Goal: Task Accomplishment & Management: Manage account settings

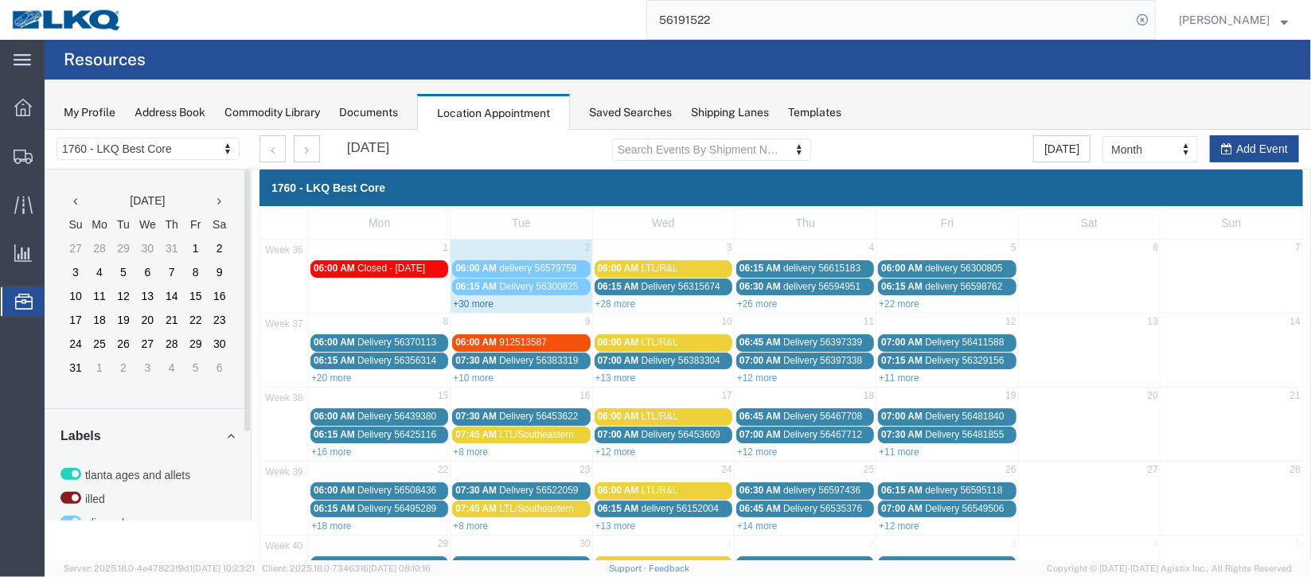
click at [467, 304] on link "+30 more" at bounding box center [472, 303] width 41 height 11
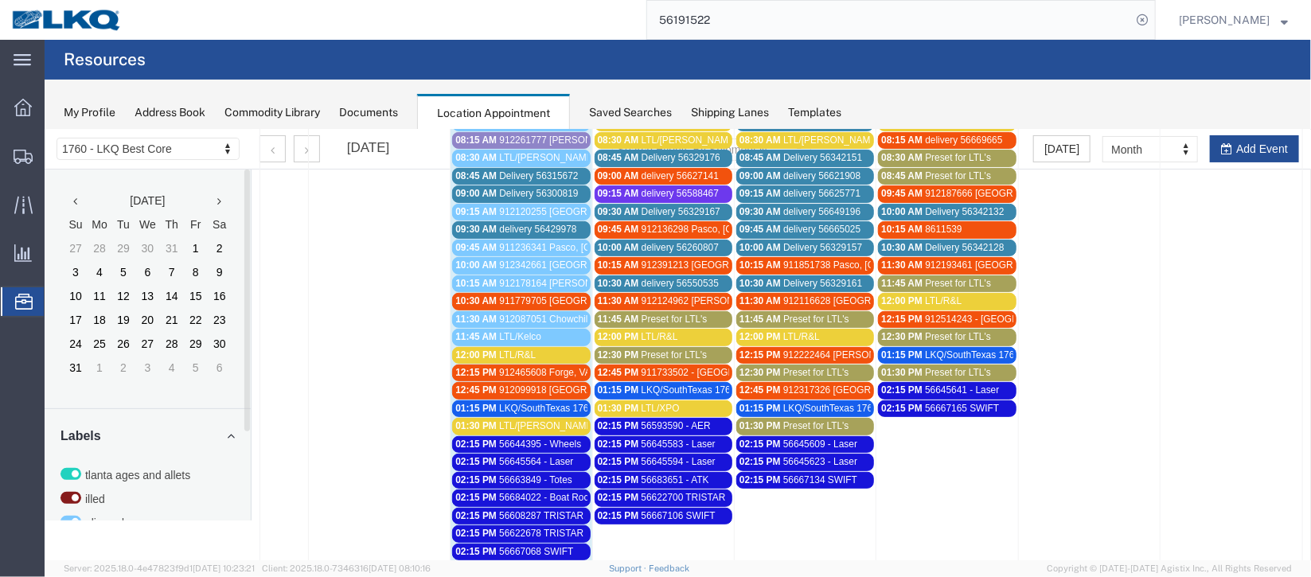
scroll to position [238, 0]
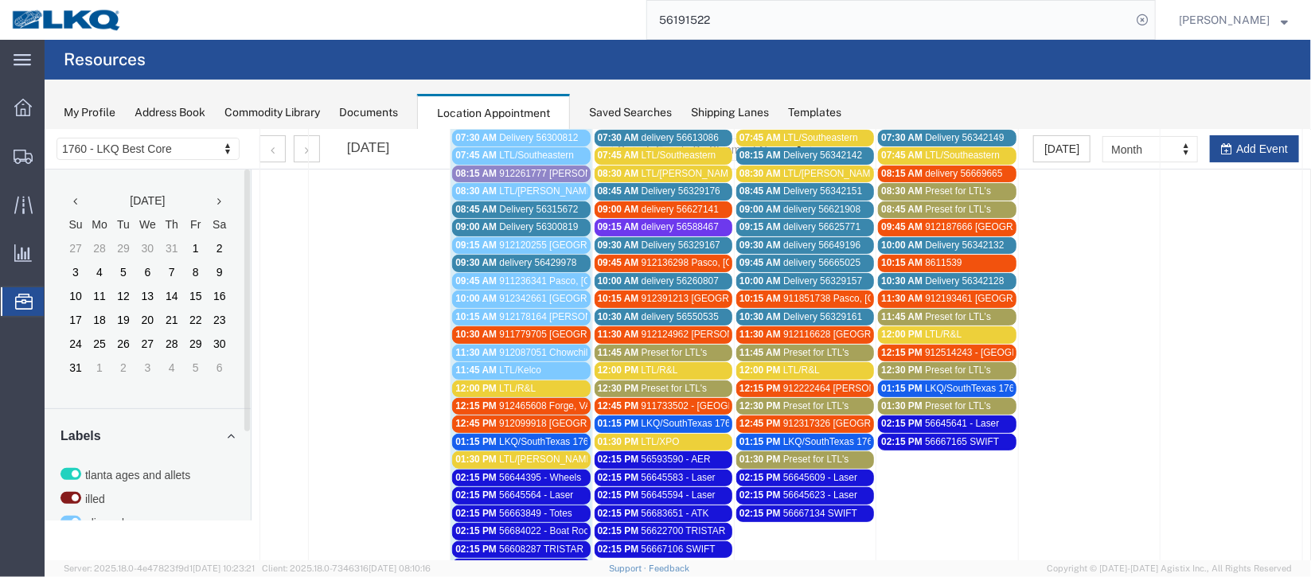
click at [517, 208] on span "Delivery 56315672" at bounding box center [537, 208] width 79 height 11
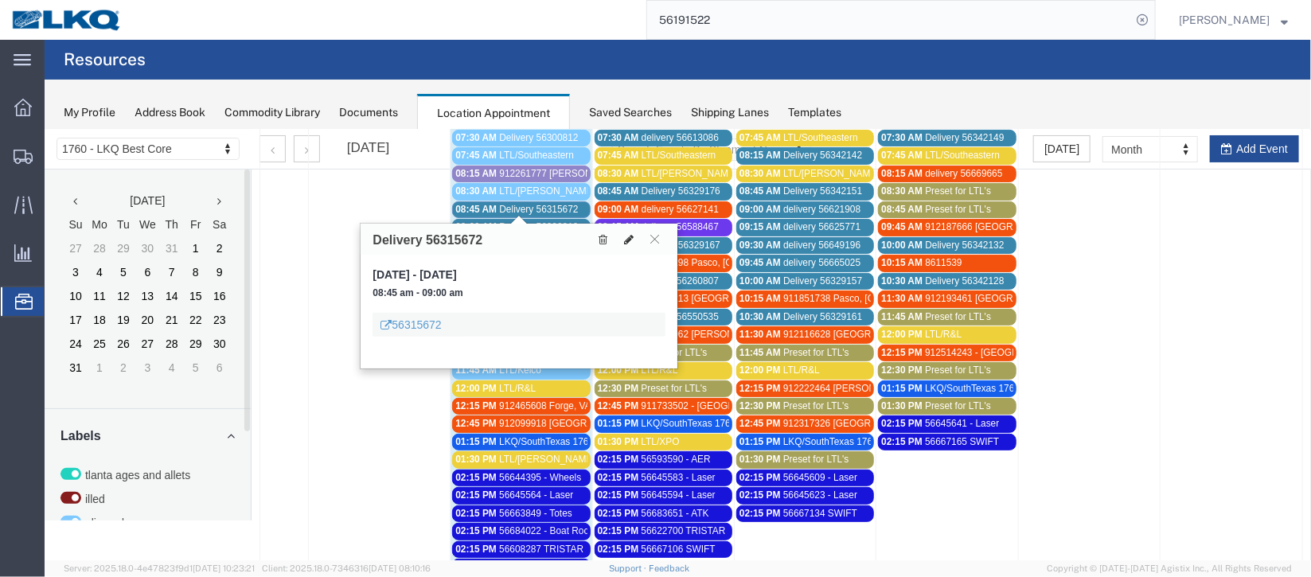
click at [624, 242] on icon at bounding box center [628, 238] width 10 height 11
select select "1"
select select
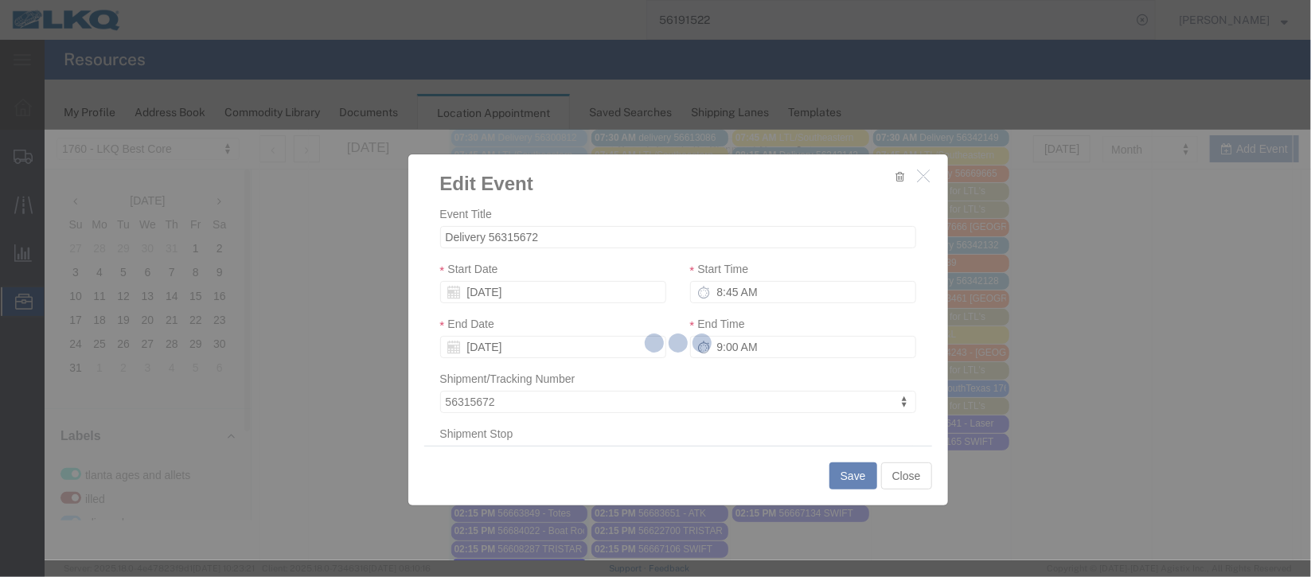
select select
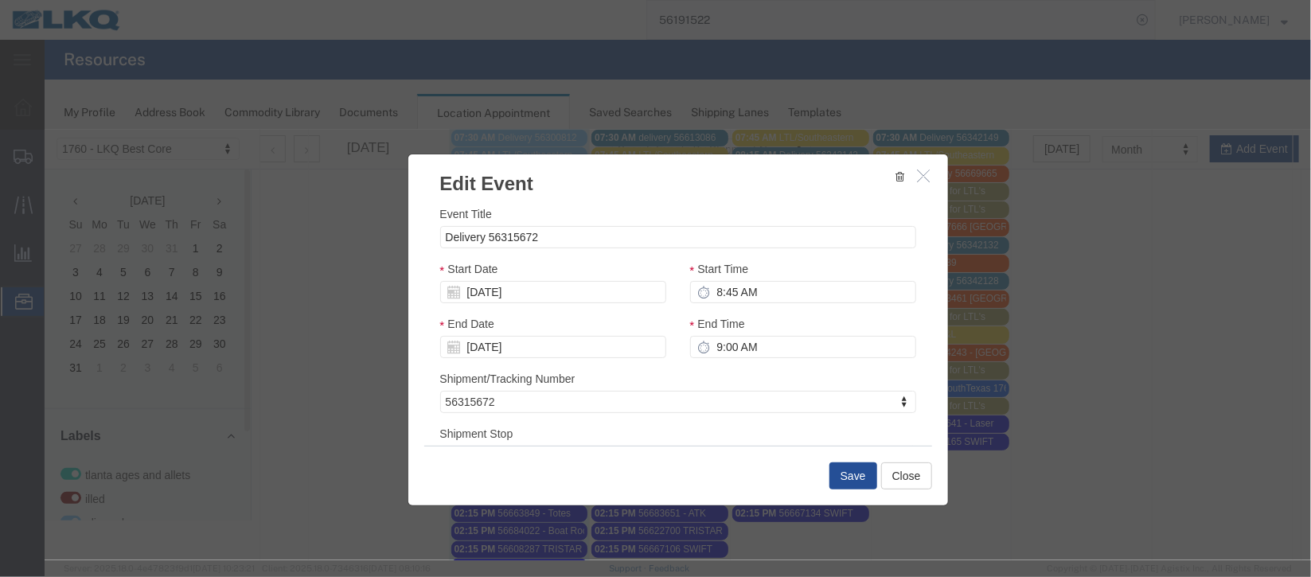
scroll to position [203, 0]
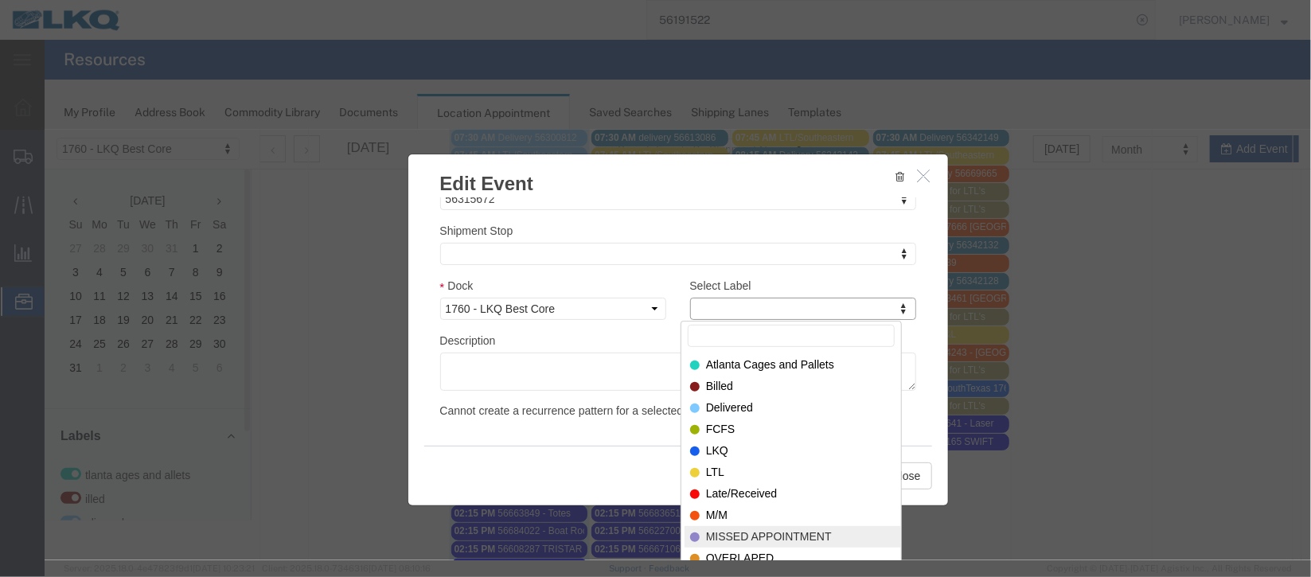
select select "100"
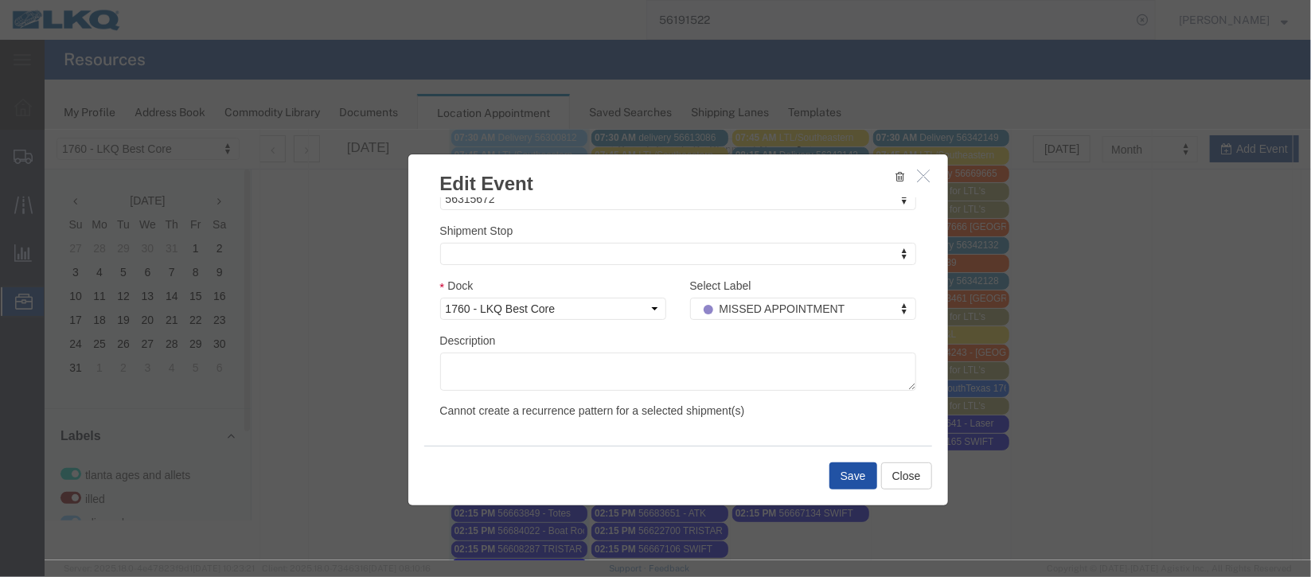
click at [836, 473] on button "Save" at bounding box center [853, 475] width 48 height 27
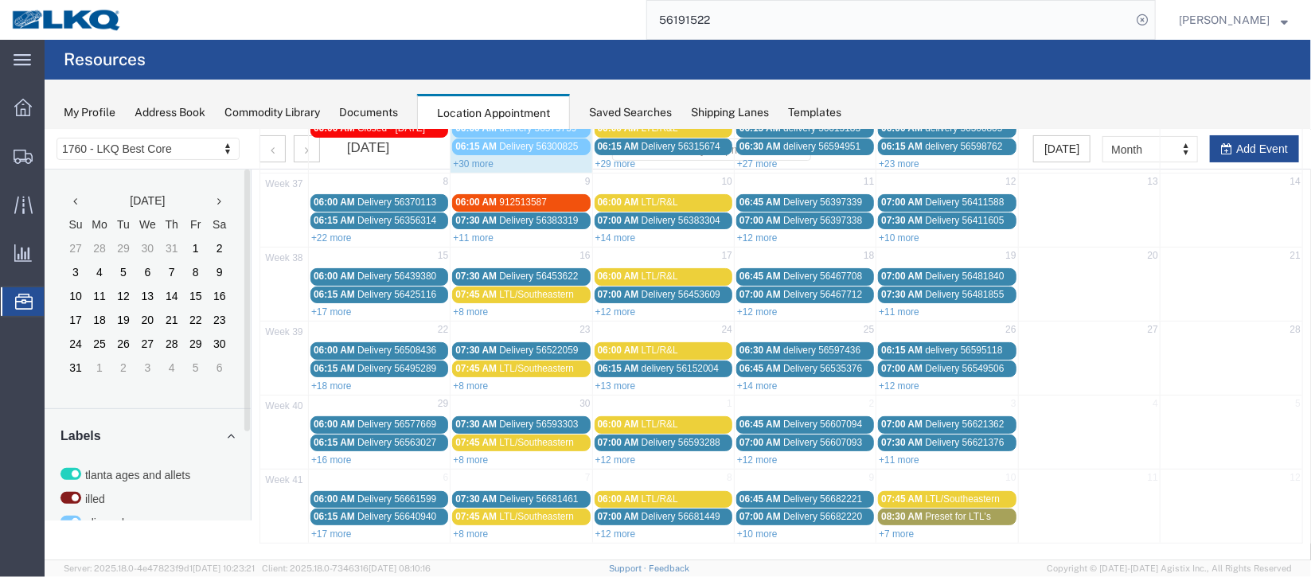
scroll to position [0, 0]
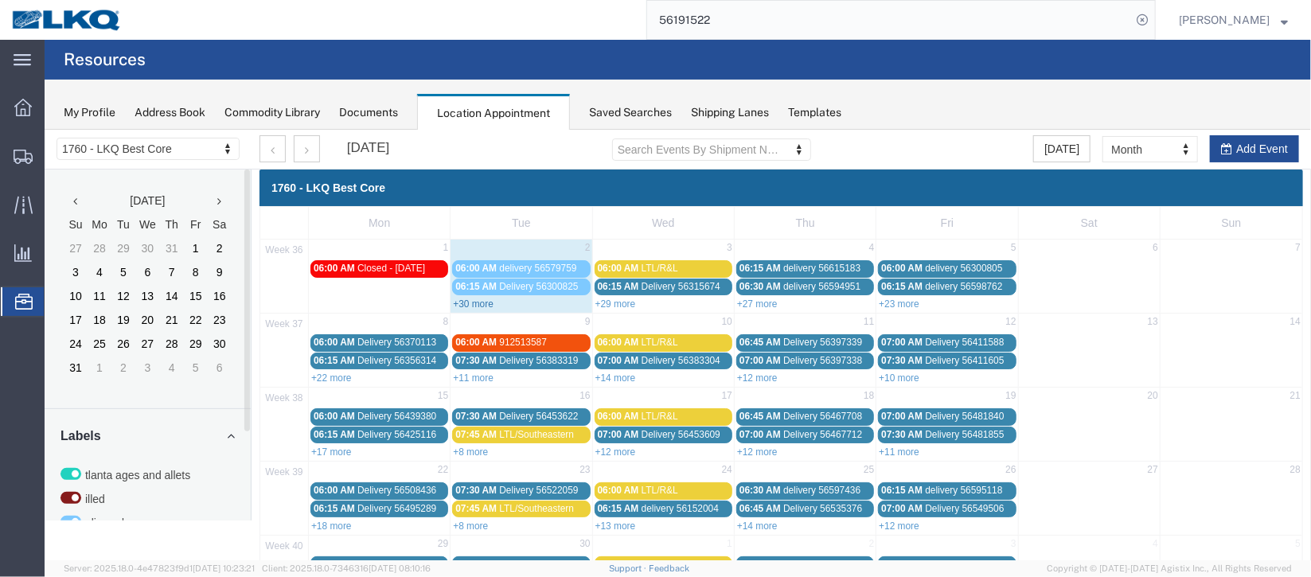
click at [490, 299] on link "+30 more" at bounding box center [472, 303] width 41 height 11
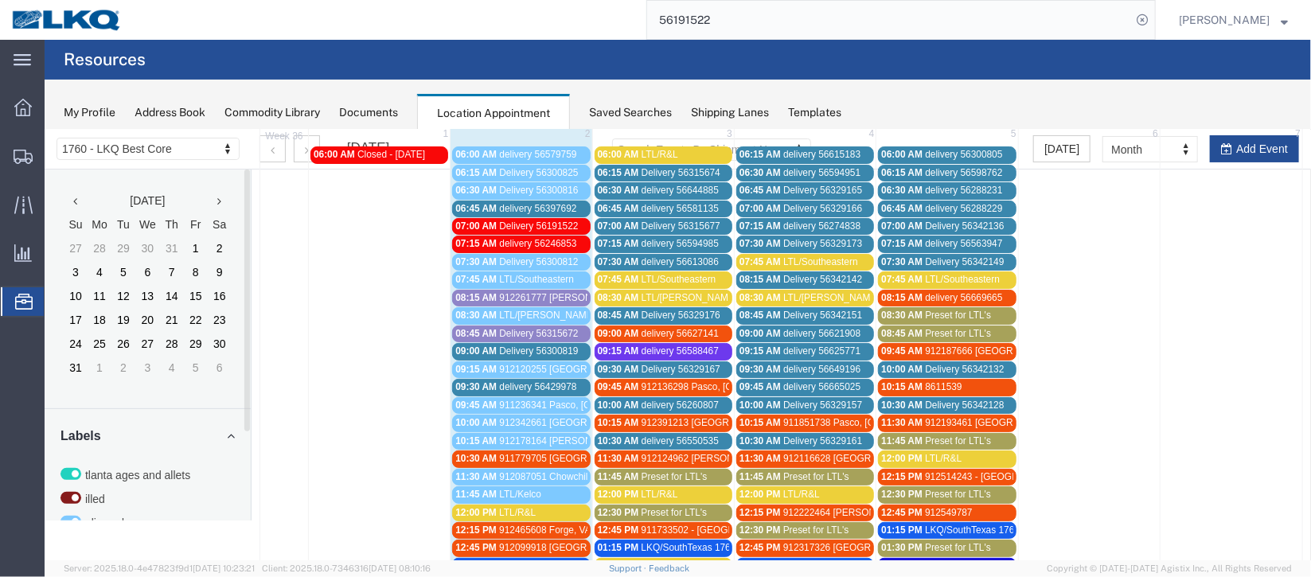
scroll to position [238, 0]
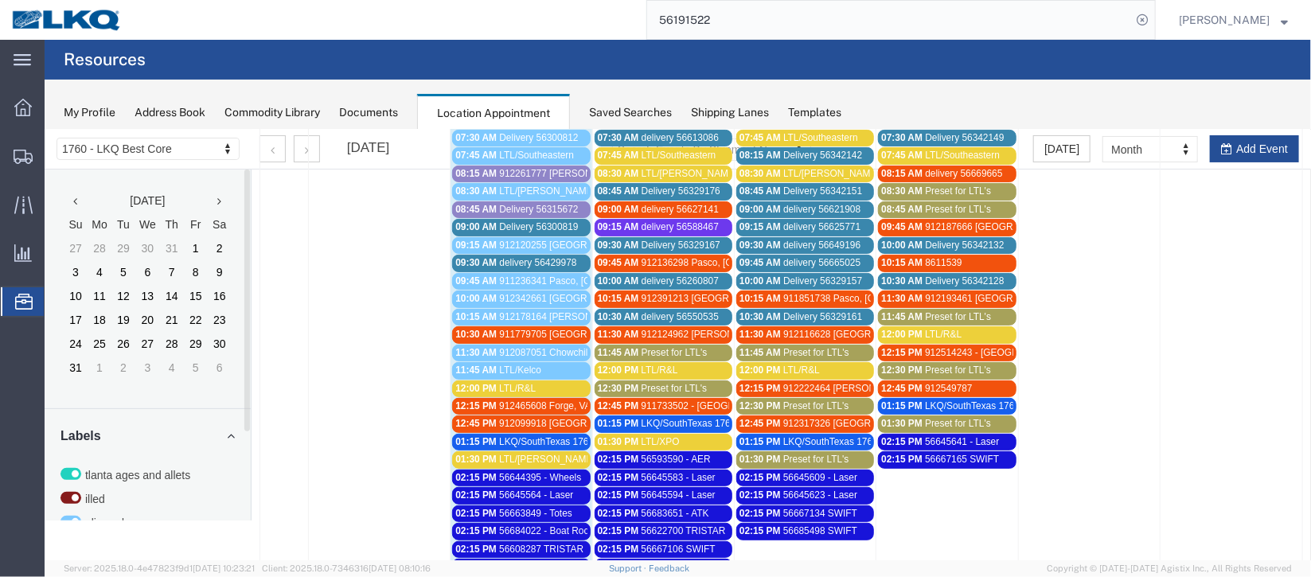
click at [526, 228] on span "Delivery 56300819" at bounding box center [537, 226] width 79 height 11
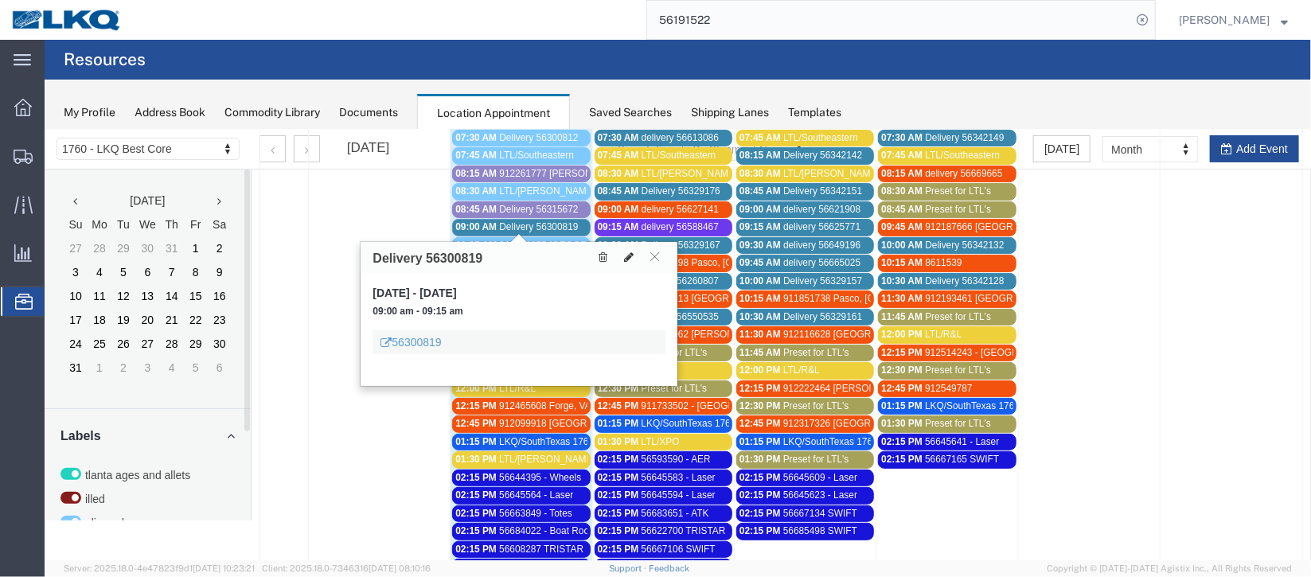
click at [620, 263] on button at bounding box center [628, 256] width 22 height 17
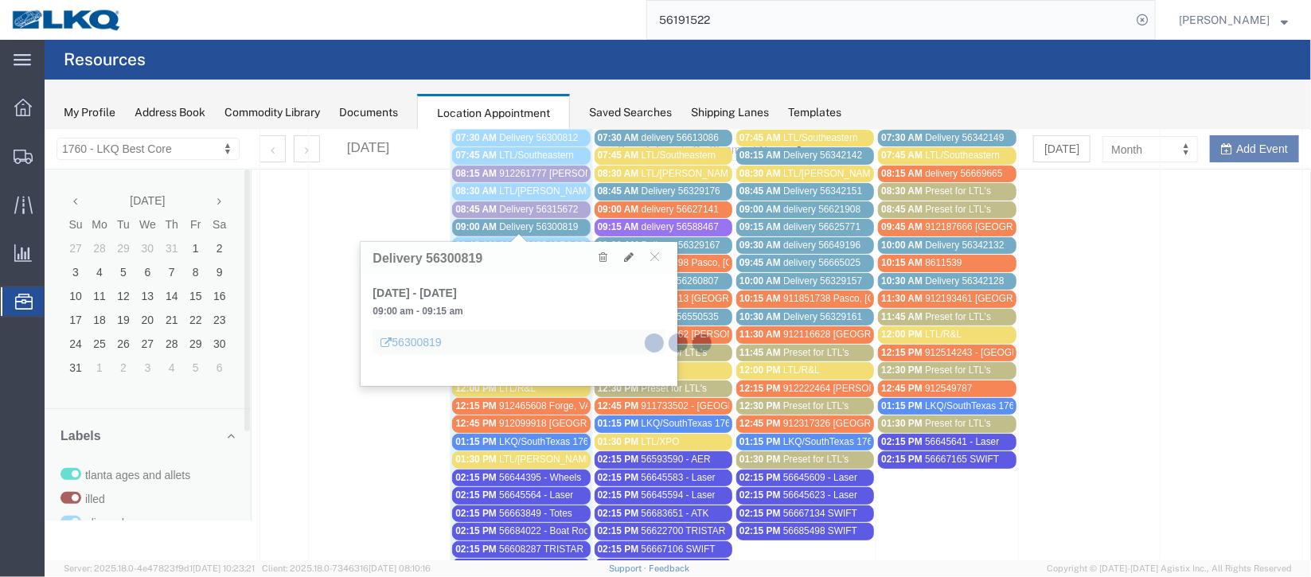
select select "100"
select select "1"
select select
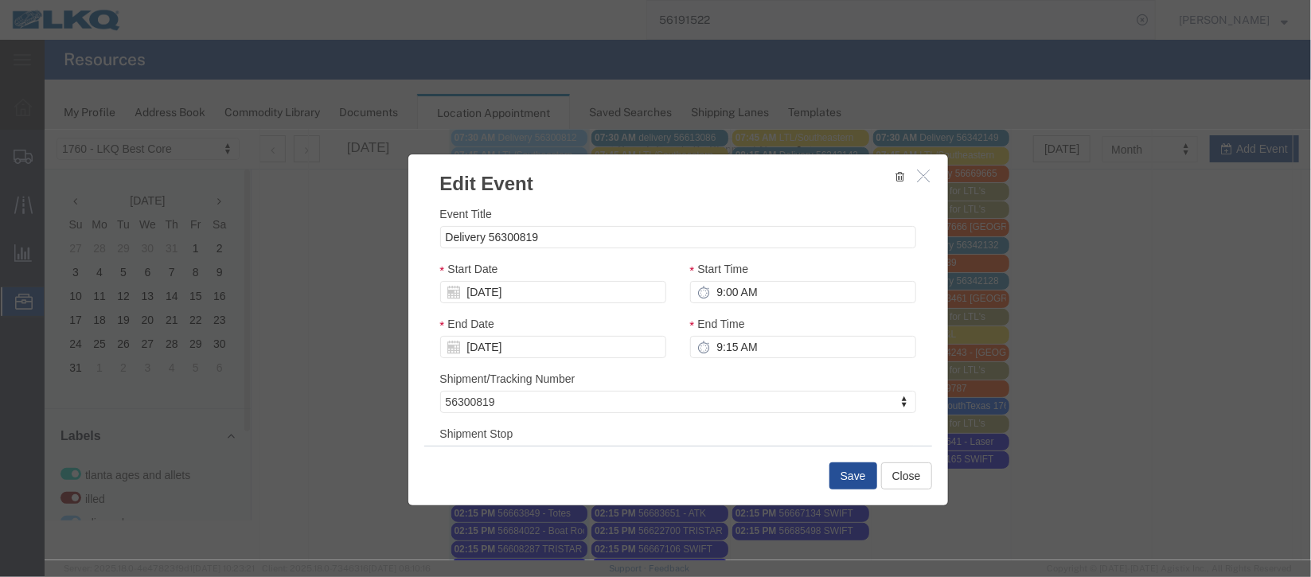
scroll to position [203, 0]
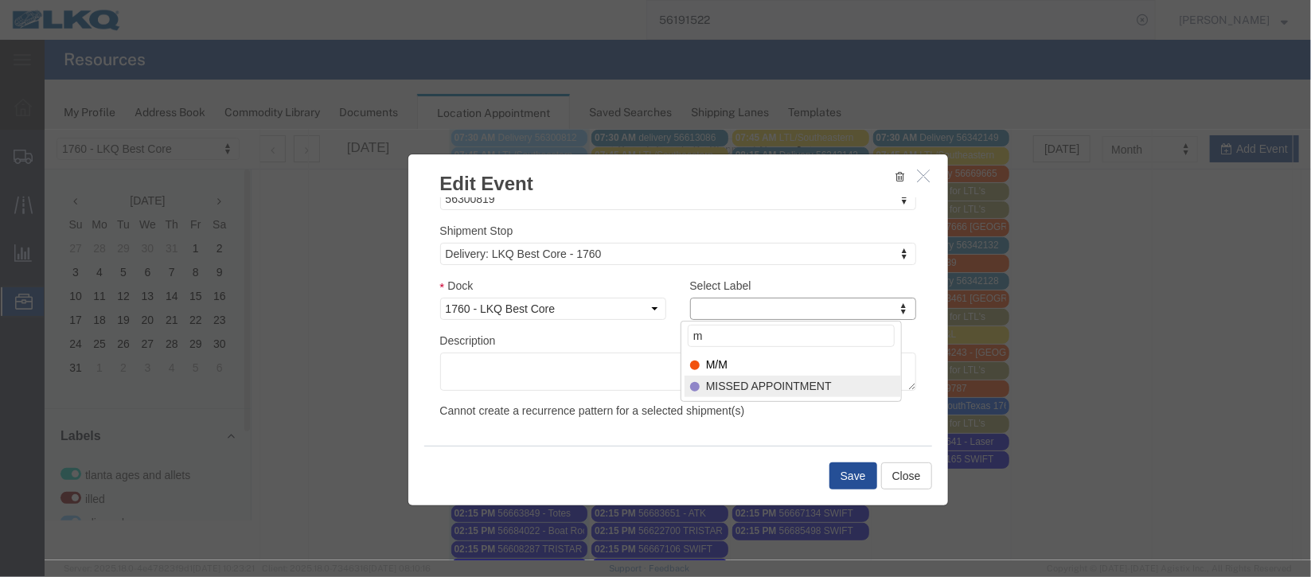
type input "m"
drag, startPoint x: 798, startPoint y: 381, endPoint x: 827, endPoint y: 469, distance: 92.4
select select "100"
click at [844, 470] on button "Save" at bounding box center [853, 475] width 48 height 27
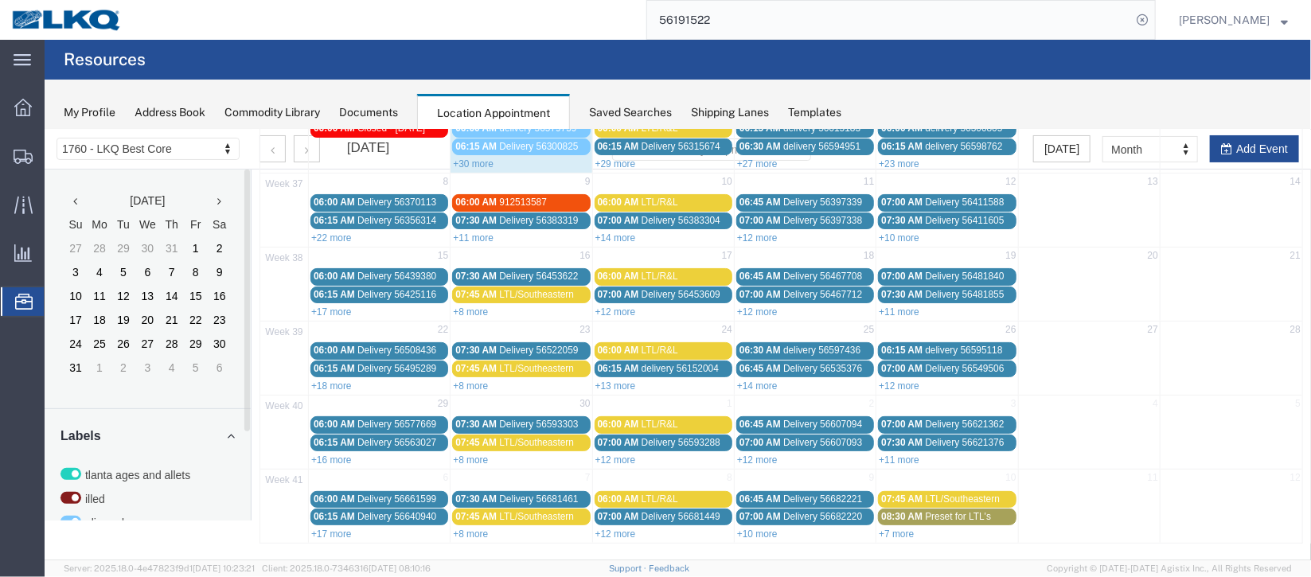
scroll to position [0, 0]
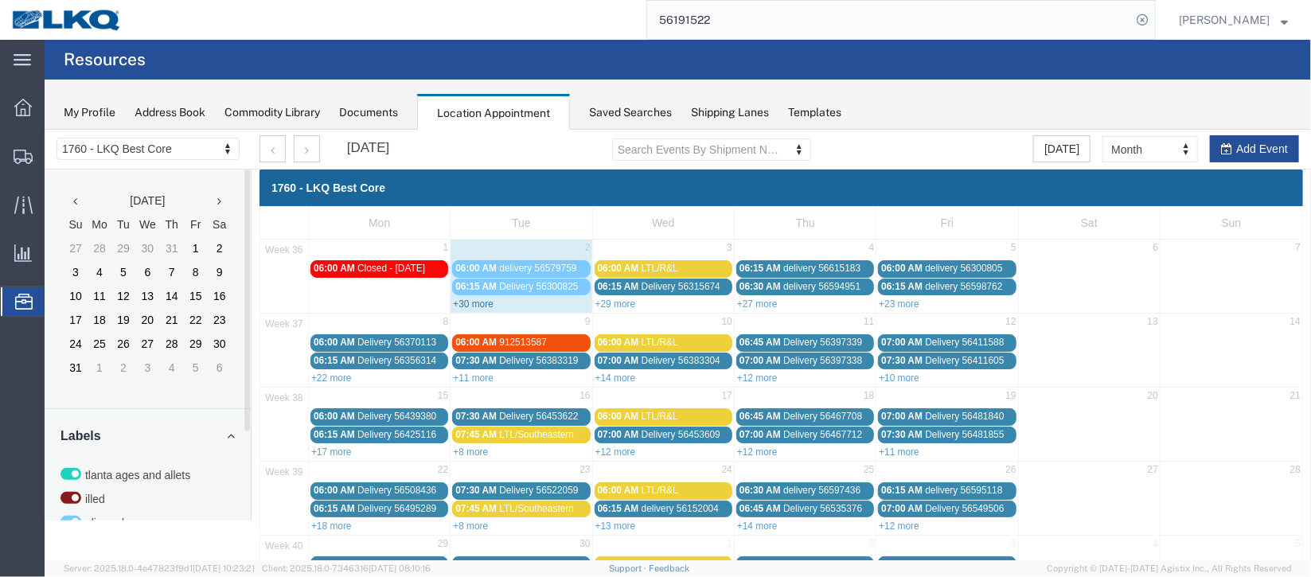
click at [467, 299] on link "+30 more" at bounding box center [472, 303] width 41 height 11
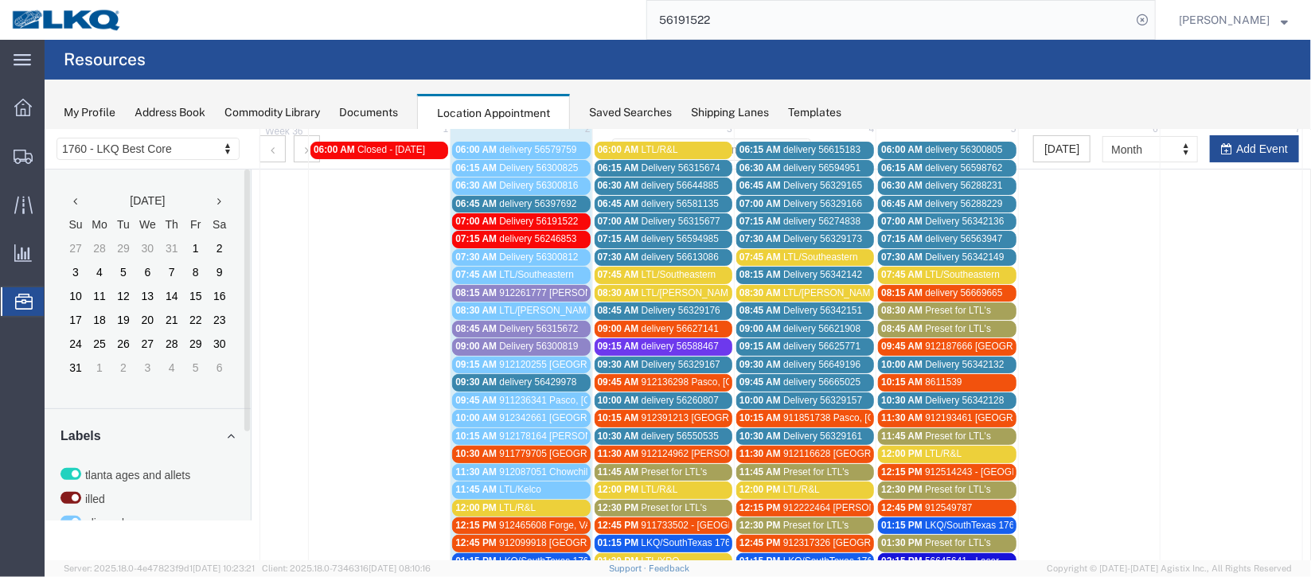
scroll to position [238, 0]
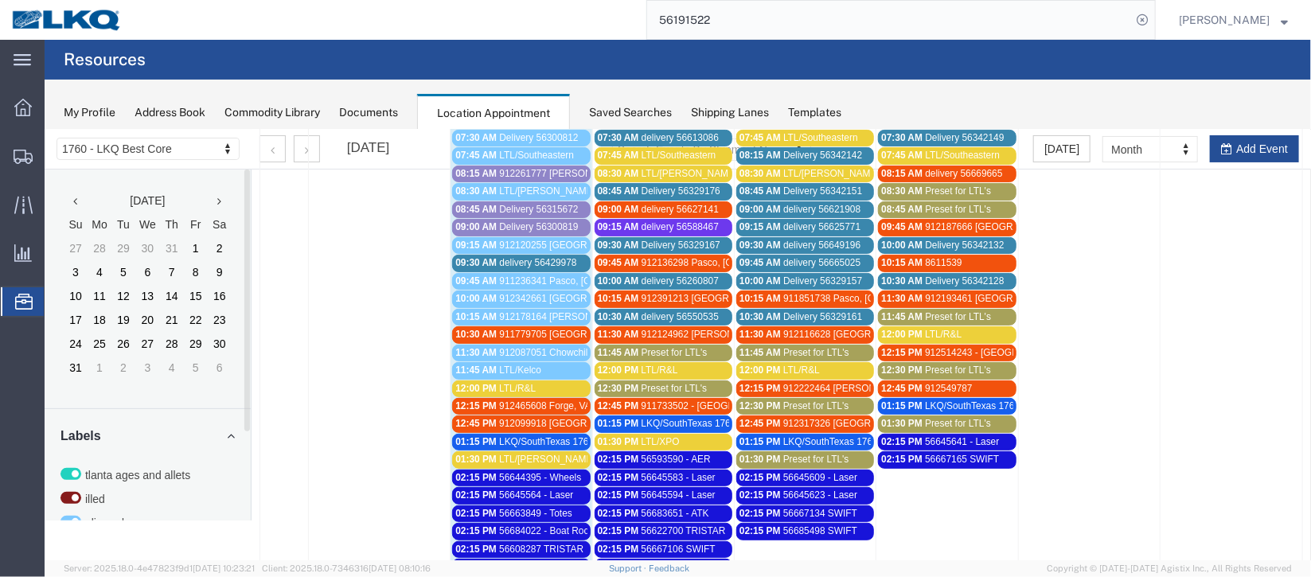
click at [521, 256] on span "delivery 56429978" at bounding box center [536, 261] width 77 height 11
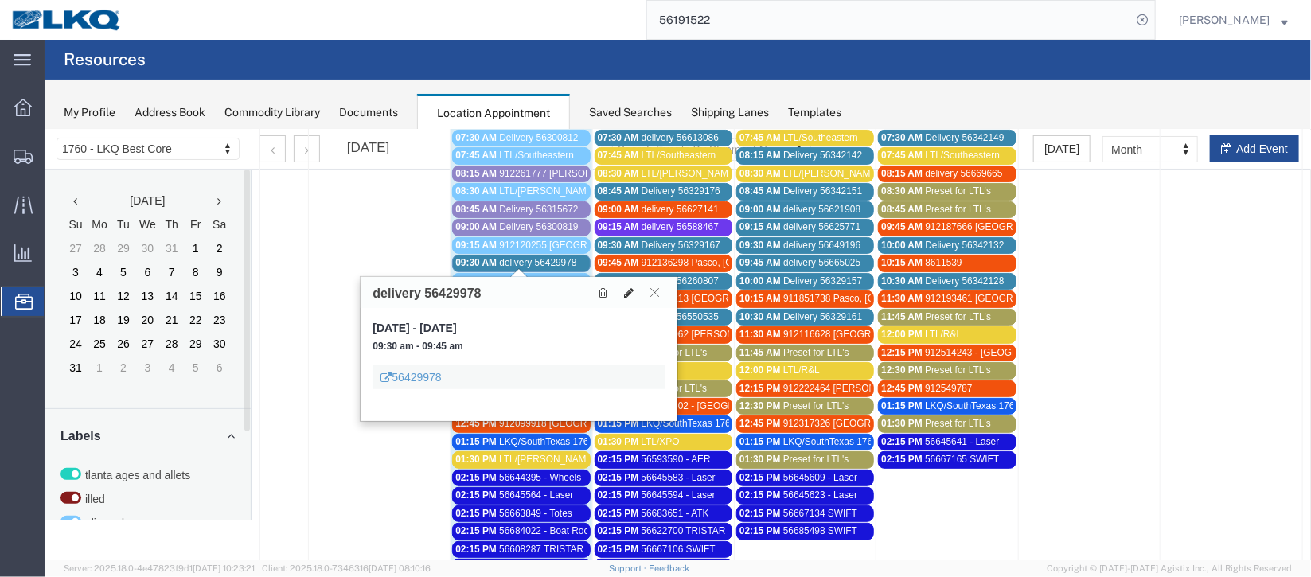
click at [631, 287] on icon at bounding box center [628, 292] width 10 height 11
select select "100"
select select "1"
select select
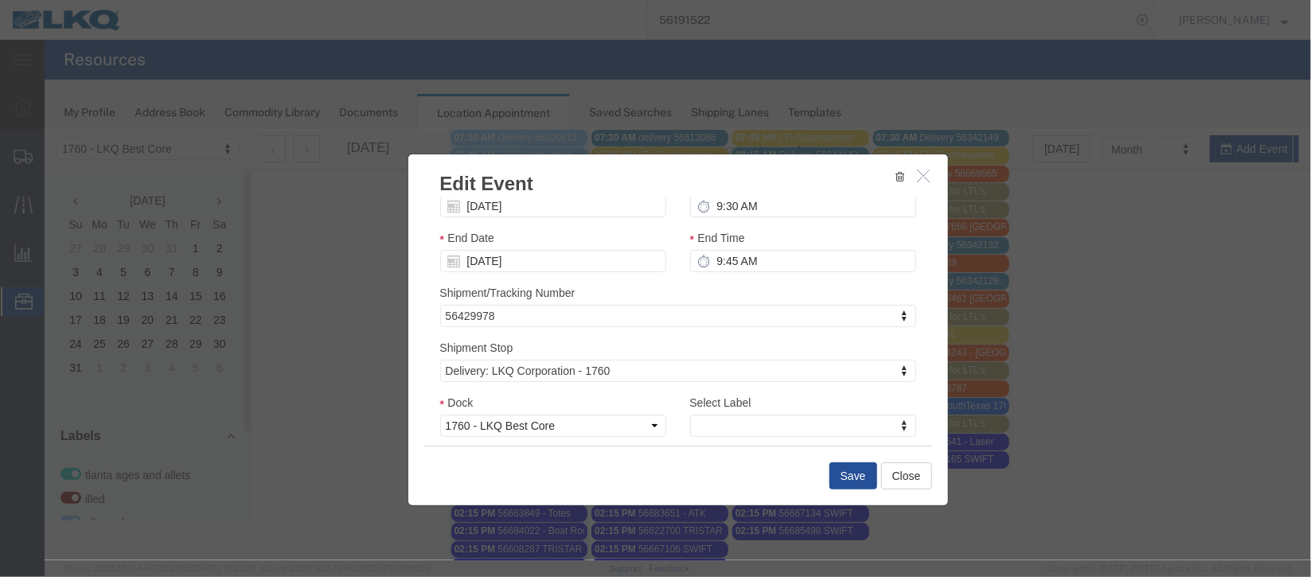
scroll to position [203, 0]
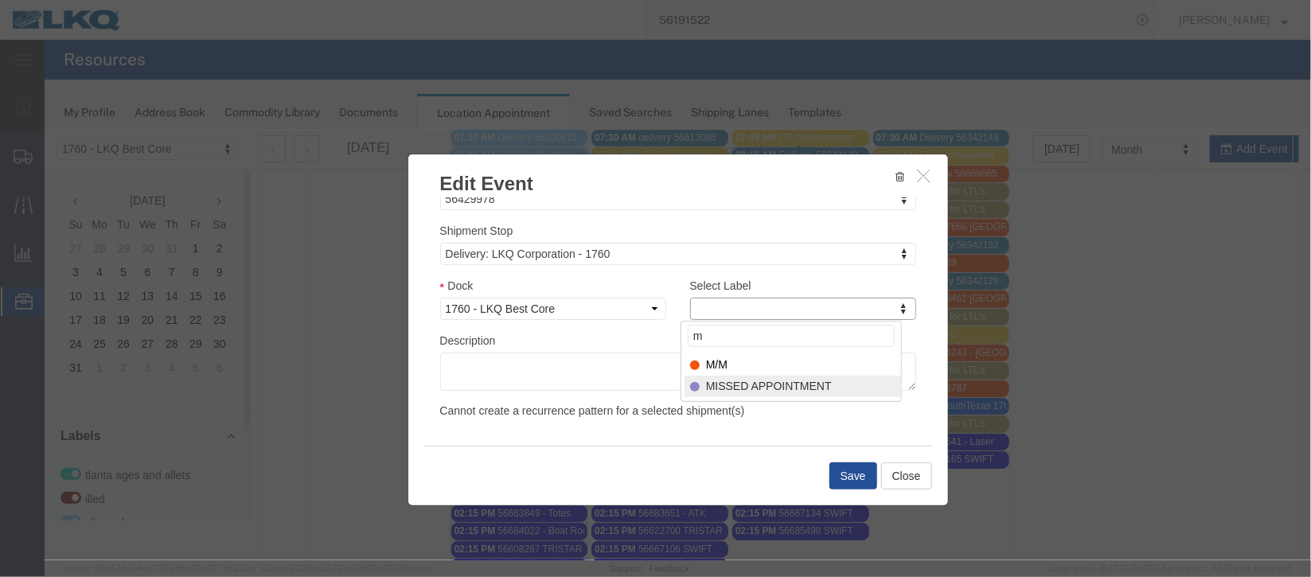
type input "m"
select select "100"
click at [864, 474] on button "Save" at bounding box center [853, 475] width 48 height 27
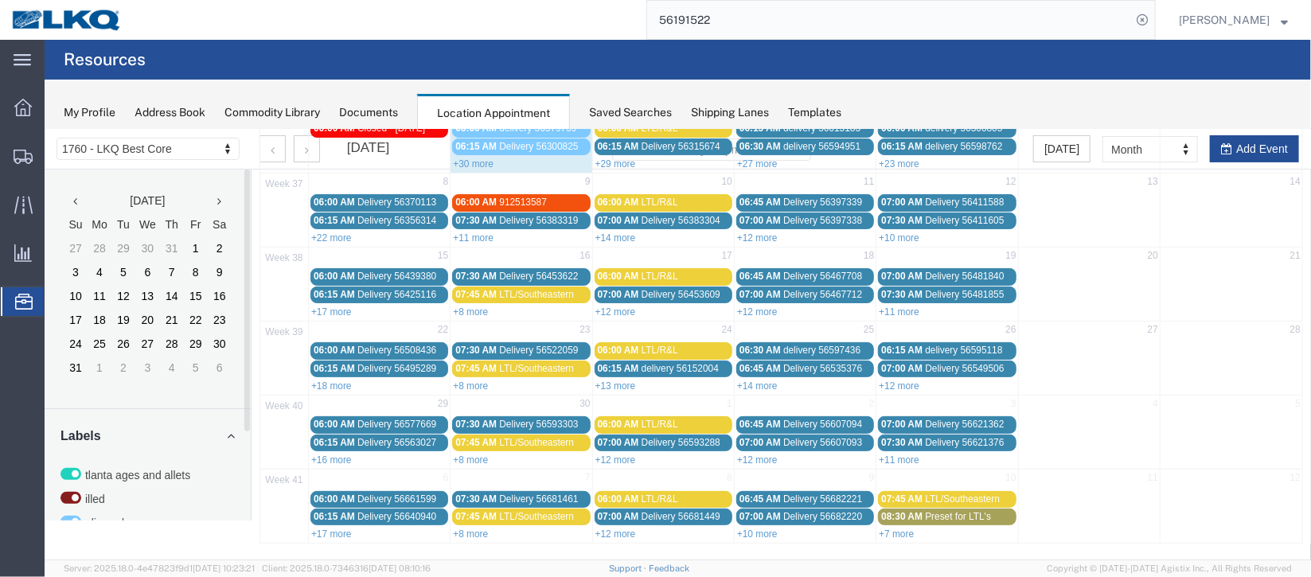
scroll to position [0, 0]
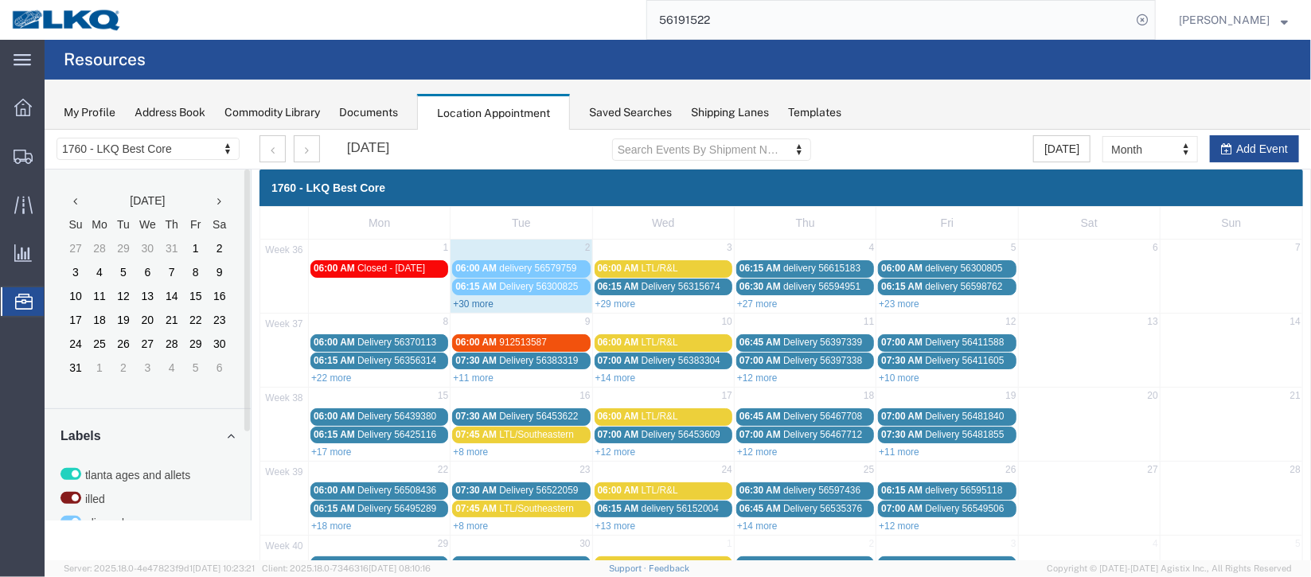
click at [476, 306] on link "+30 more" at bounding box center [472, 303] width 41 height 11
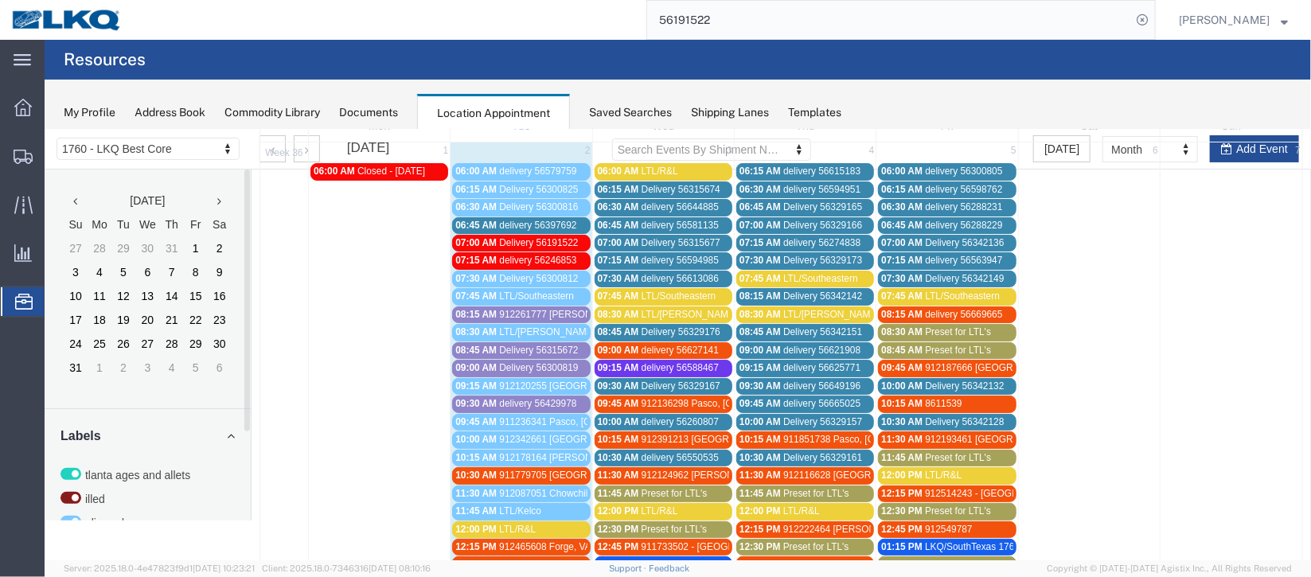
scroll to position [238, 0]
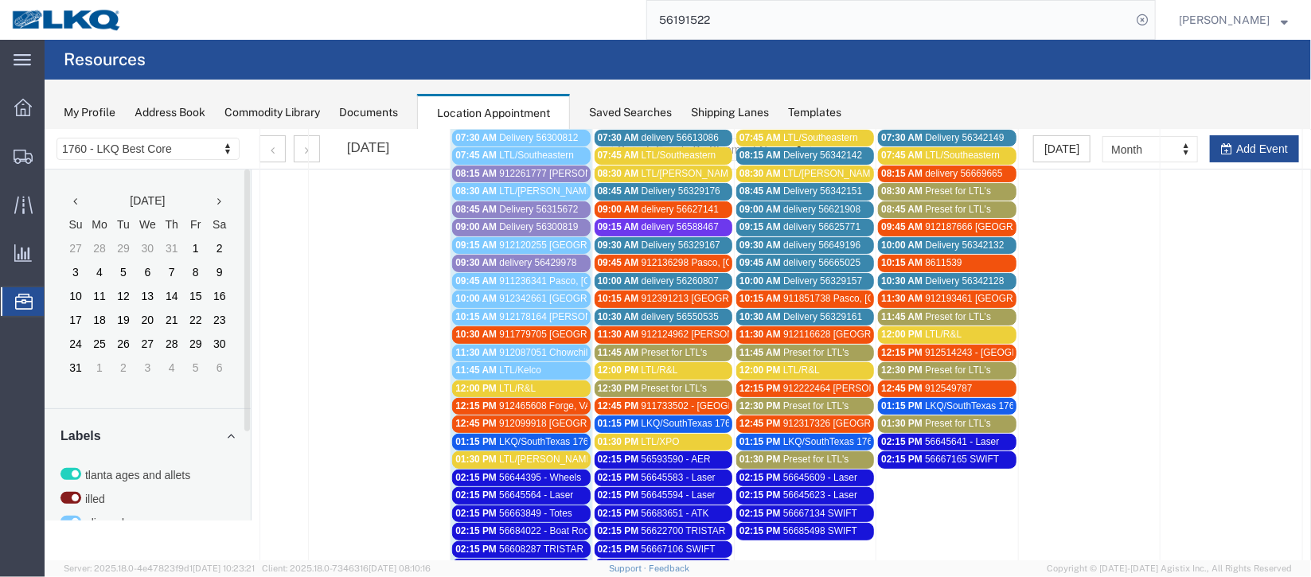
click at [529, 331] on span "911779705 [GEOGRAPHIC_DATA], [GEOGRAPHIC_DATA]" at bounding box center [624, 333] width 252 height 11
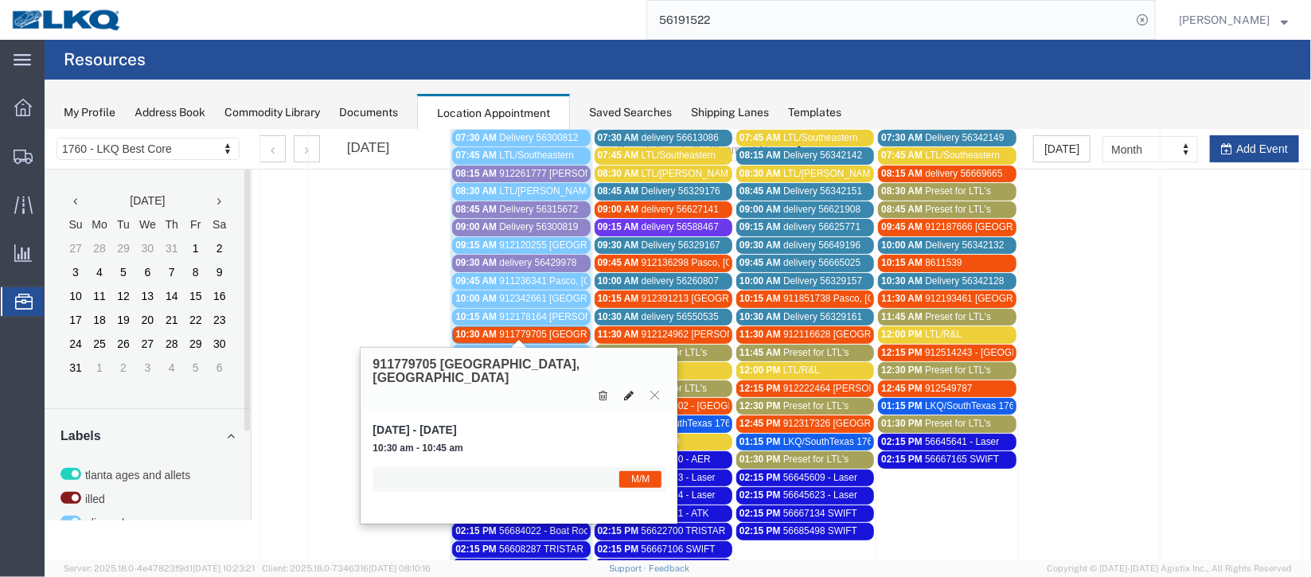
click at [630, 389] on icon at bounding box center [628, 394] width 10 height 11
select select "1"
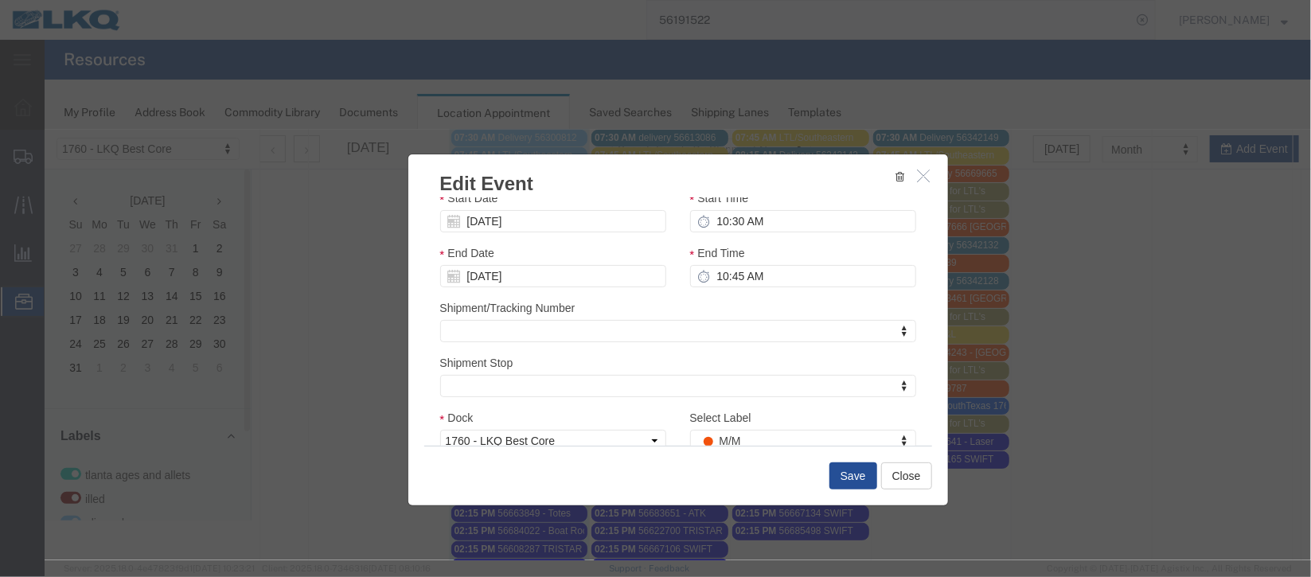
scroll to position [119, 0]
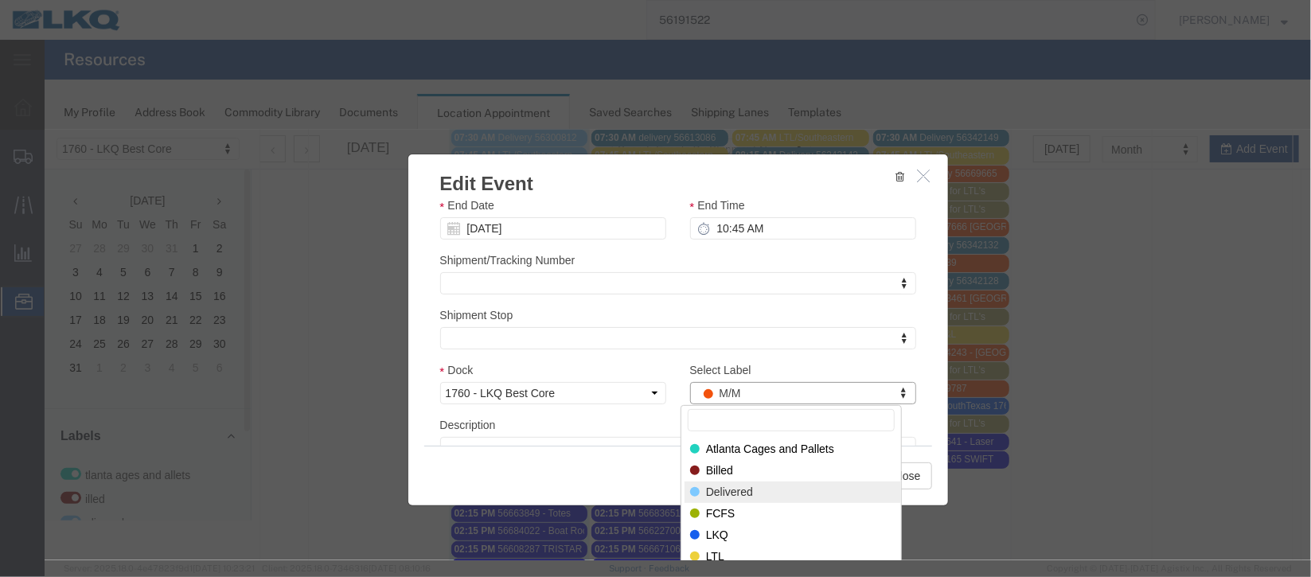
select select "40"
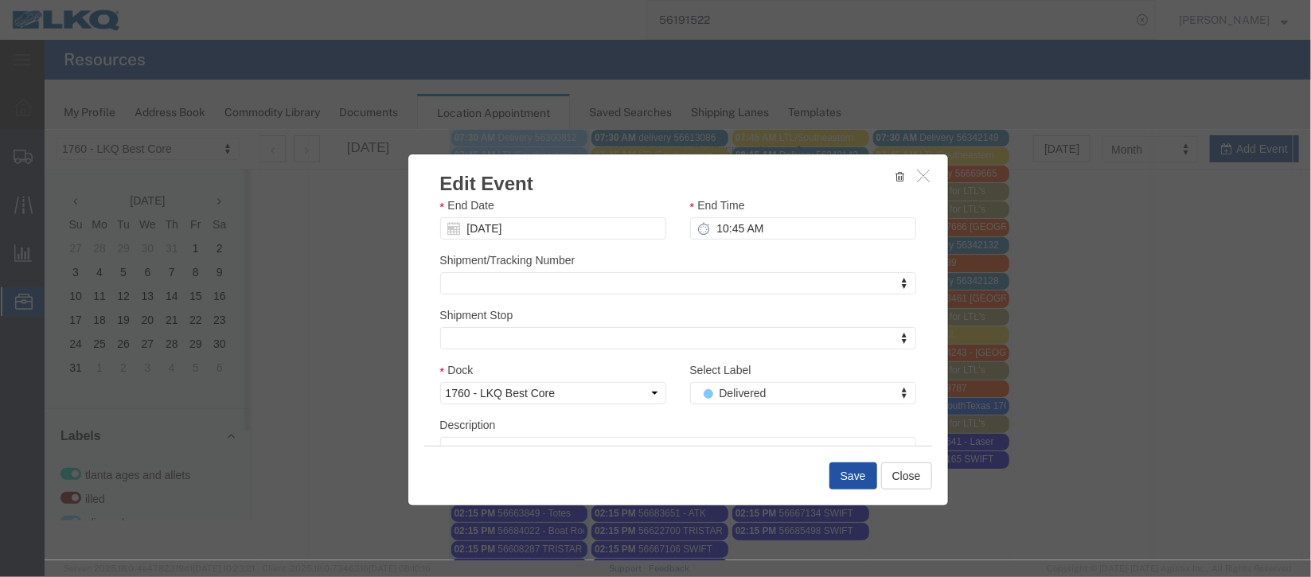
click at [846, 479] on button "Save" at bounding box center [853, 475] width 48 height 27
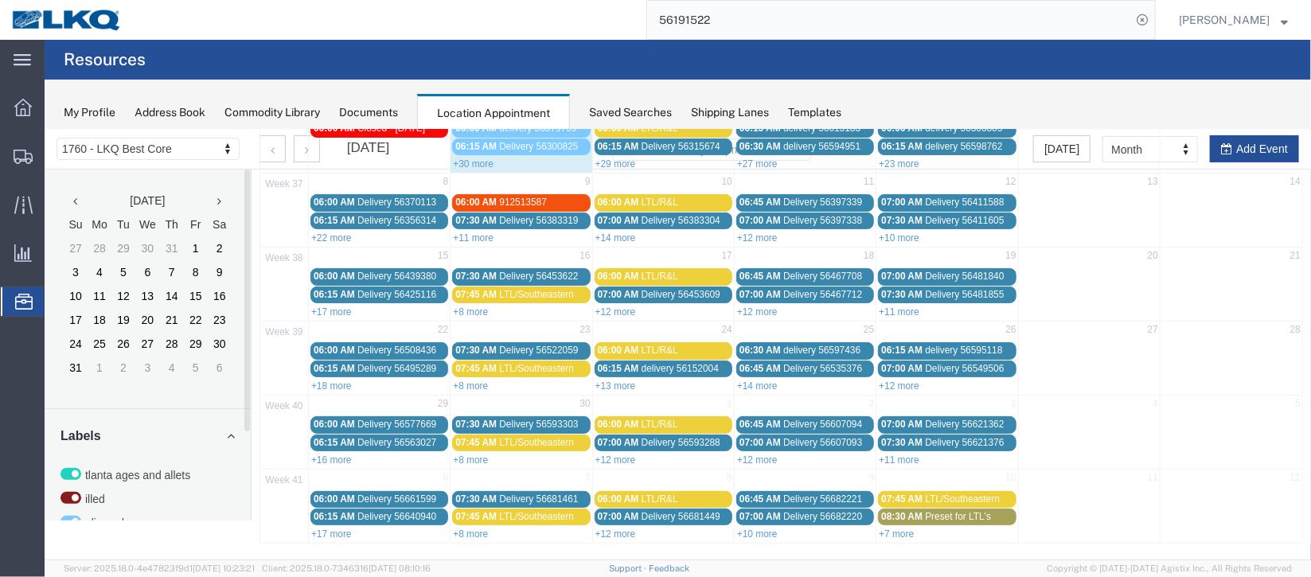
scroll to position [0, 0]
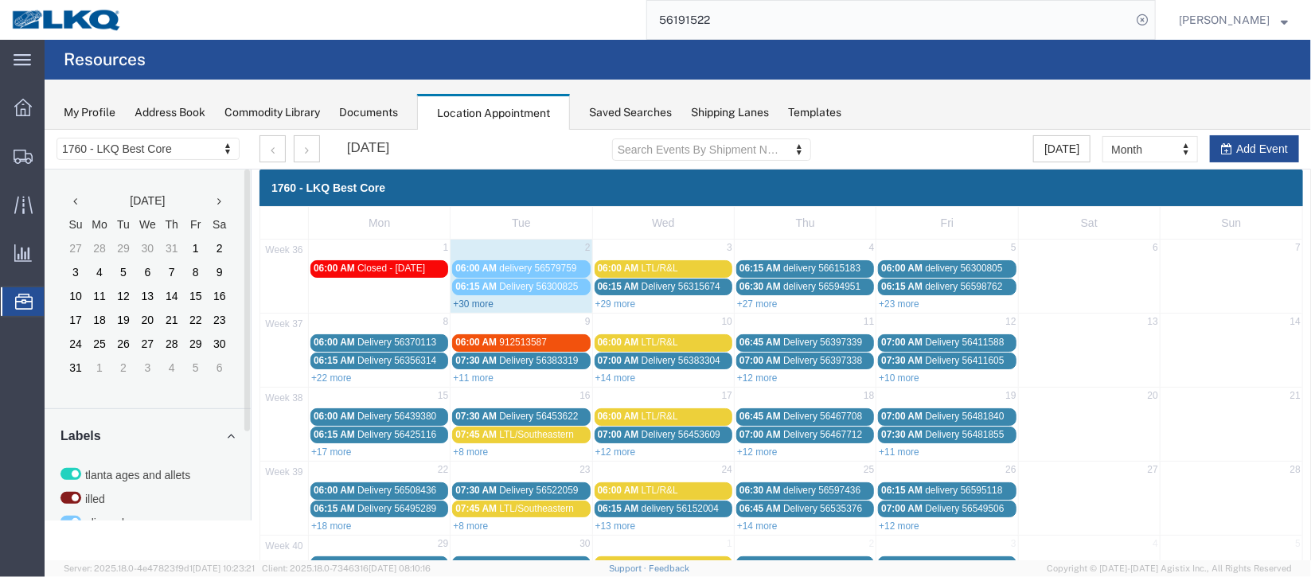
click at [478, 304] on link "+30 more" at bounding box center [472, 303] width 41 height 11
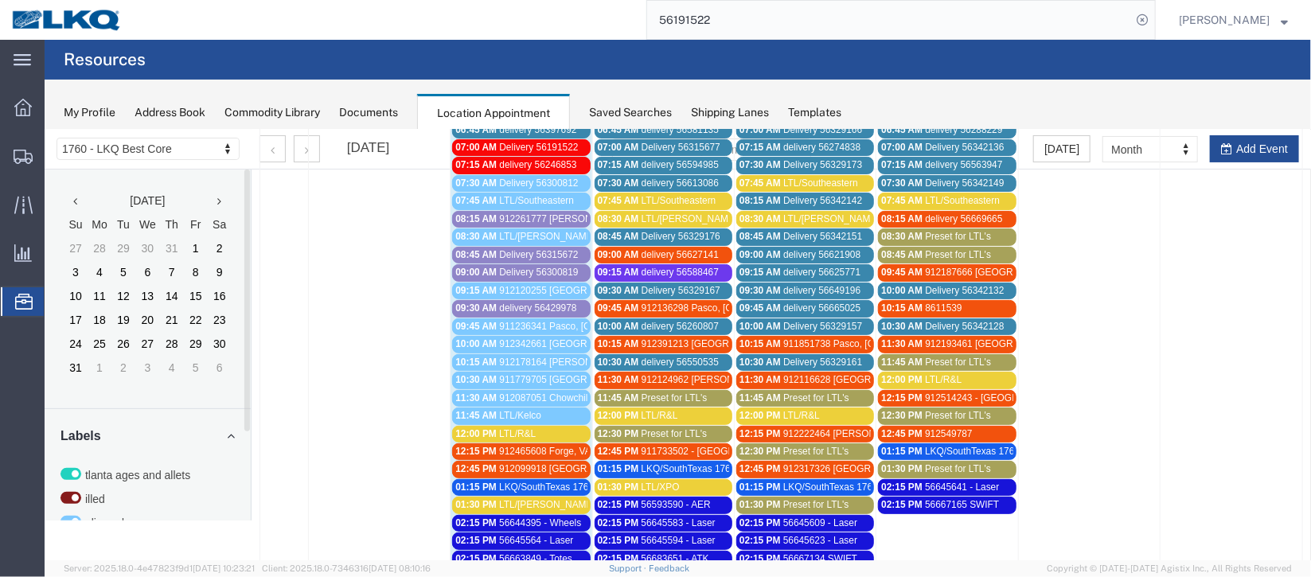
scroll to position [238, 0]
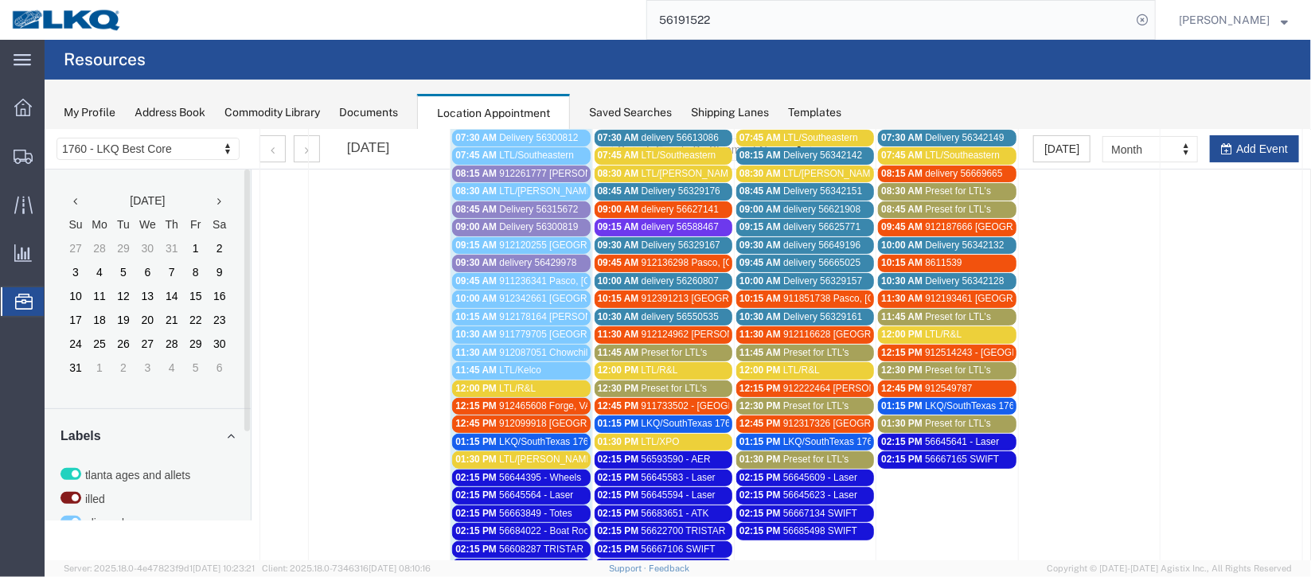
click at [539, 401] on span "912465608 Forge, VA [PERSON_NAME]" at bounding box center [584, 405] width 172 height 11
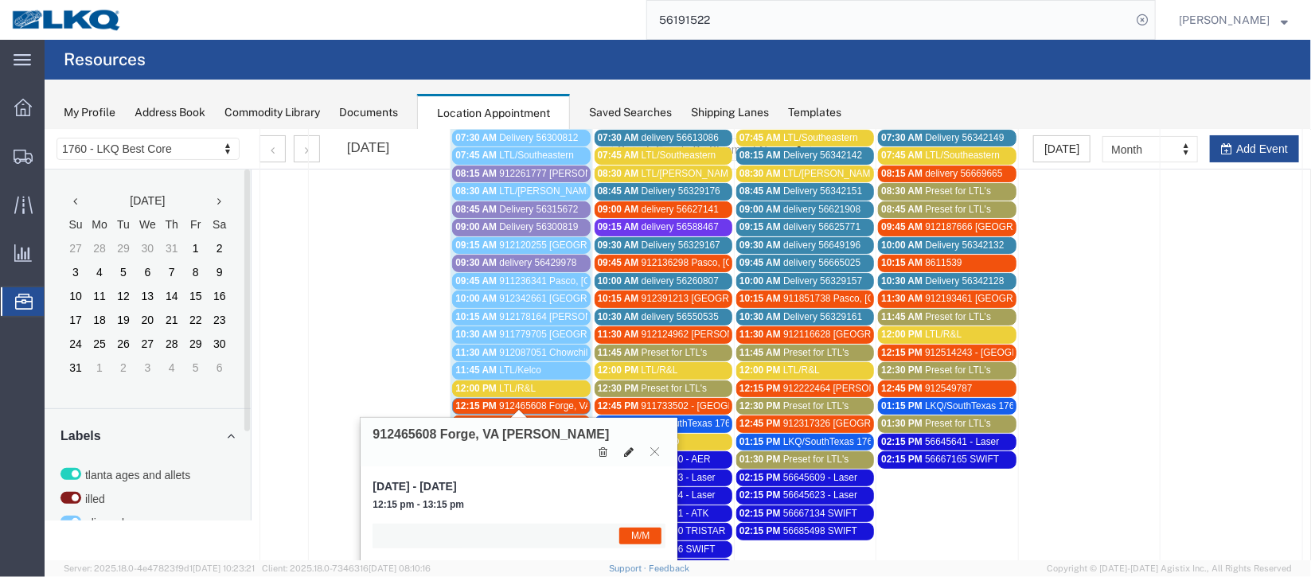
click at [626, 450] on icon at bounding box center [628, 451] width 10 height 11
select select "1"
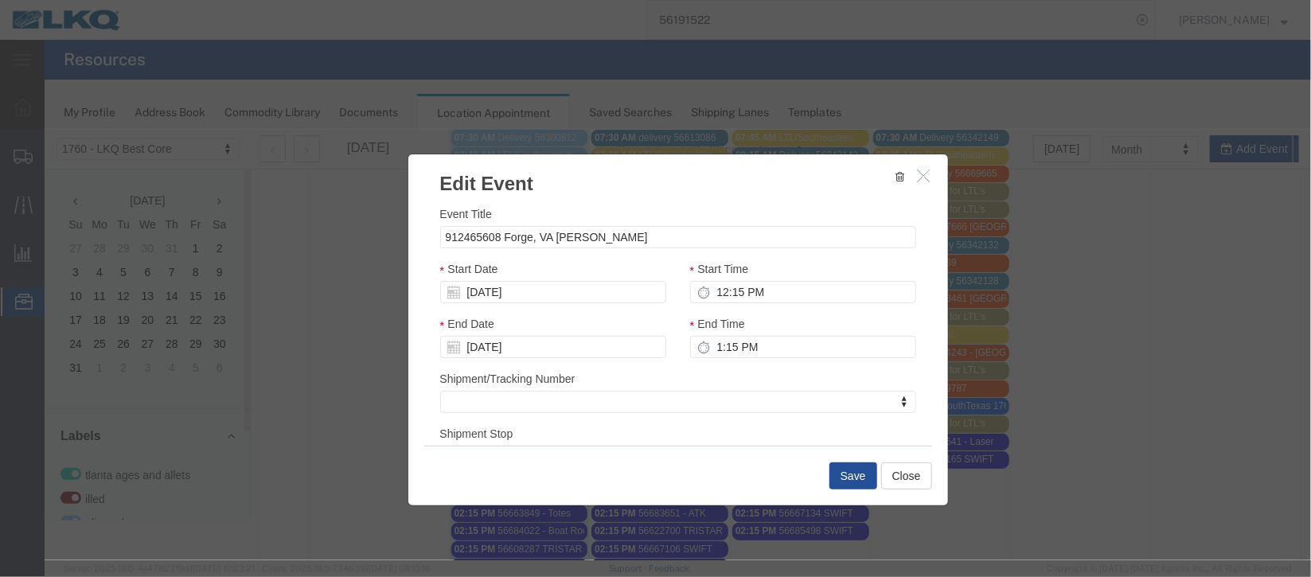
scroll to position [195, 0]
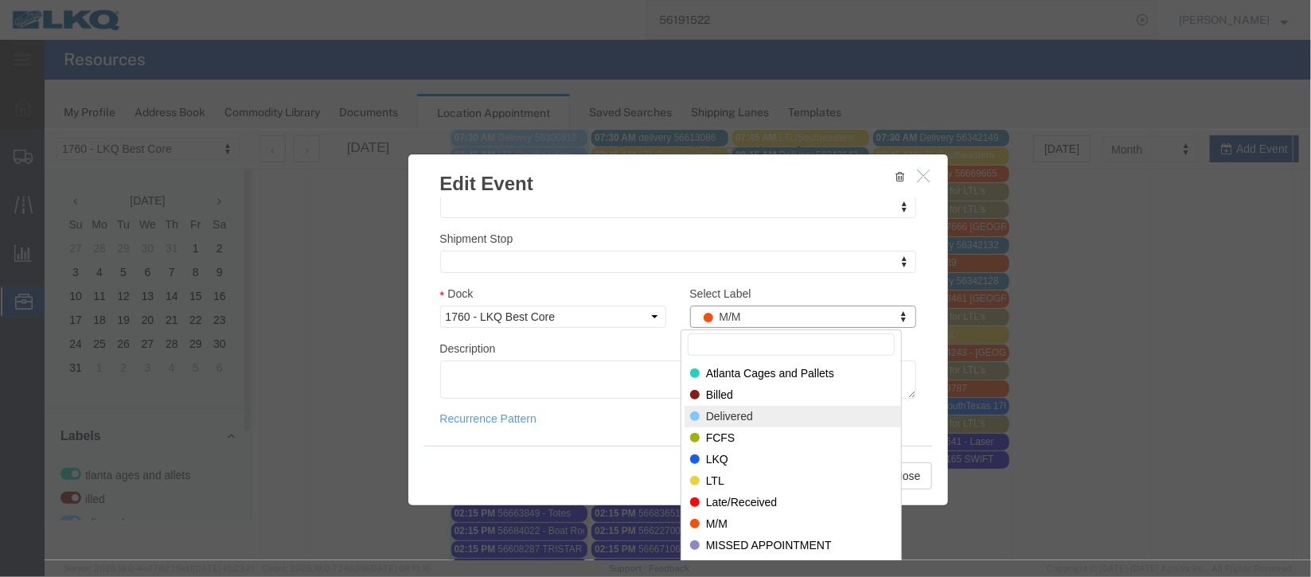
select select "40"
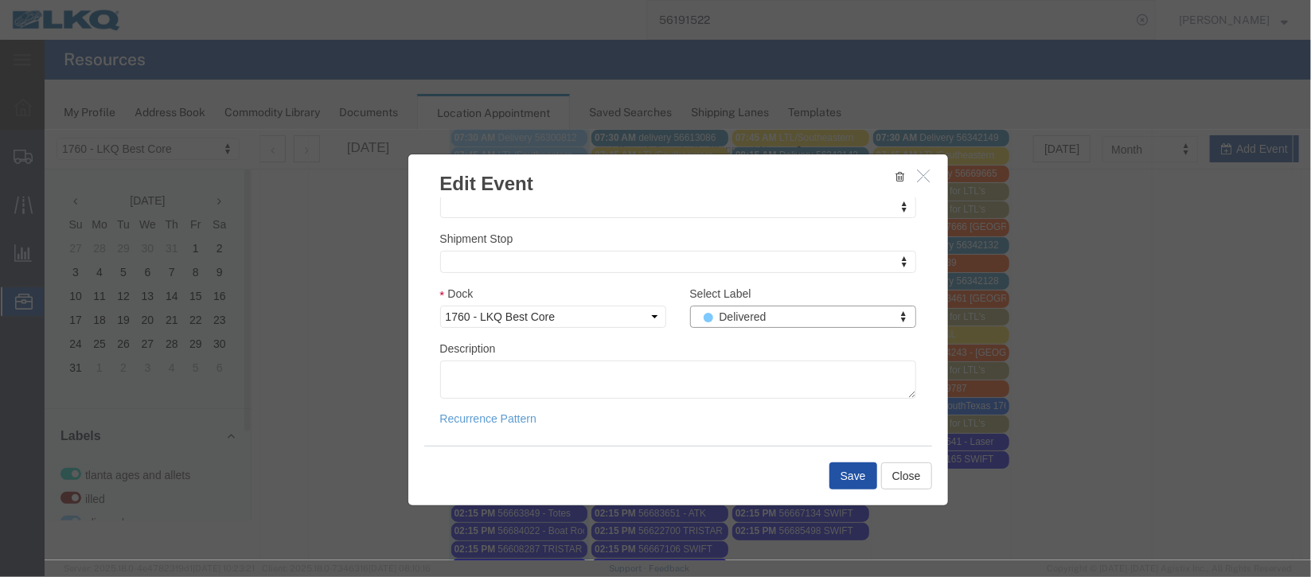
click at [829, 477] on button "Save" at bounding box center [853, 475] width 48 height 27
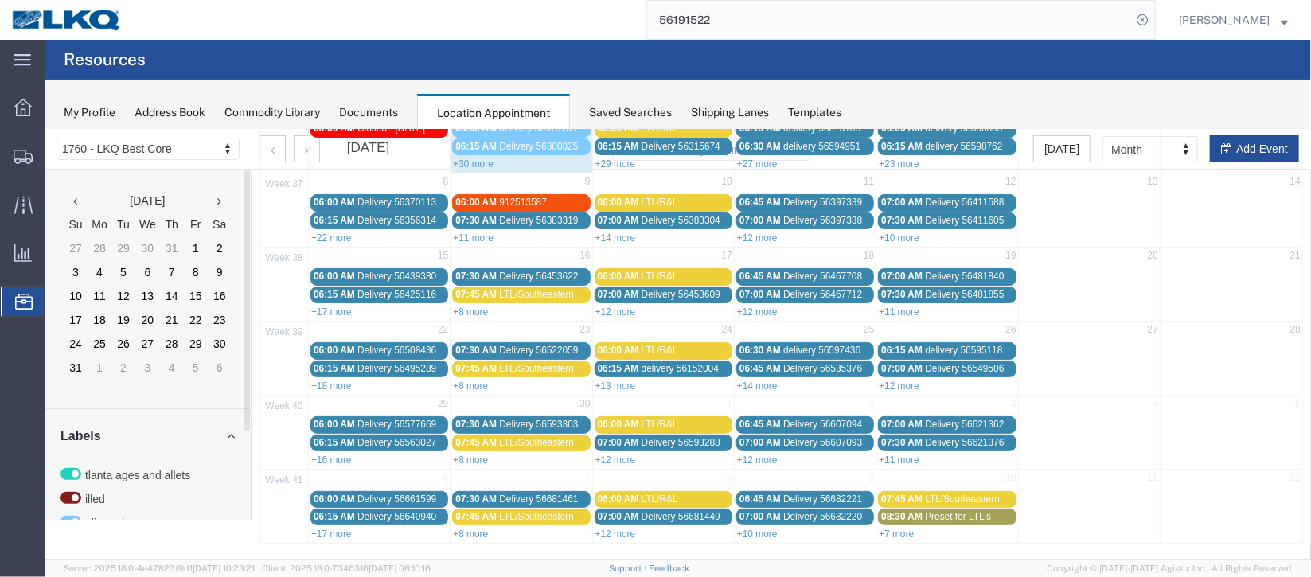
scroll to position [0, 0]
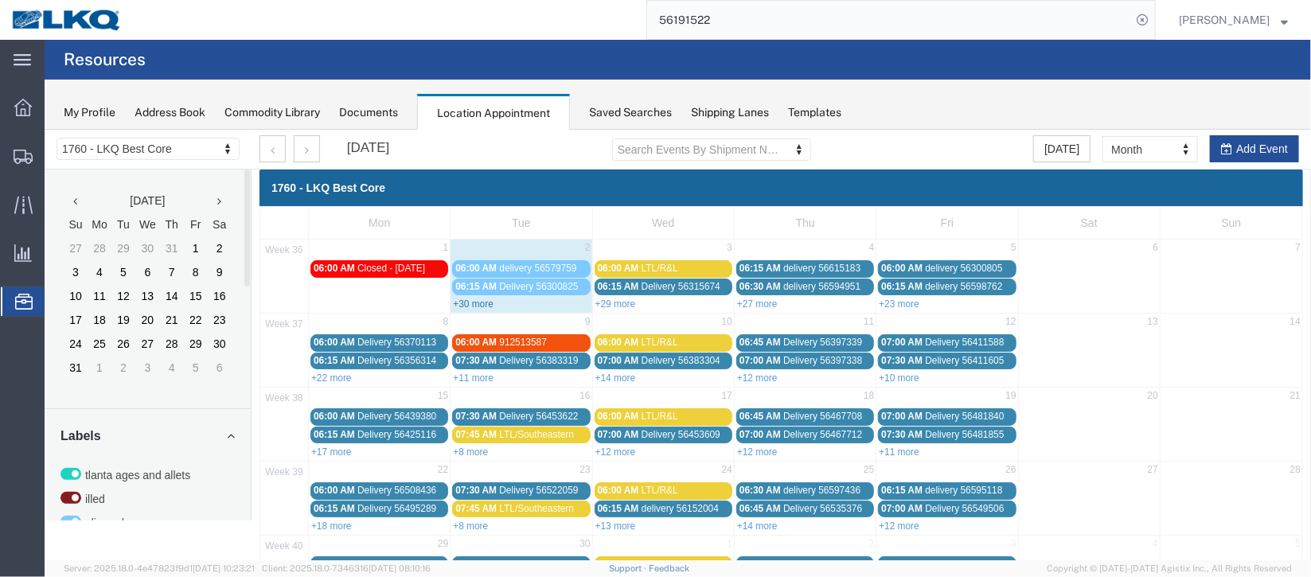
click at [475, 298] on link "+30 more" at bounding box center [472, 303] width 41 height 11
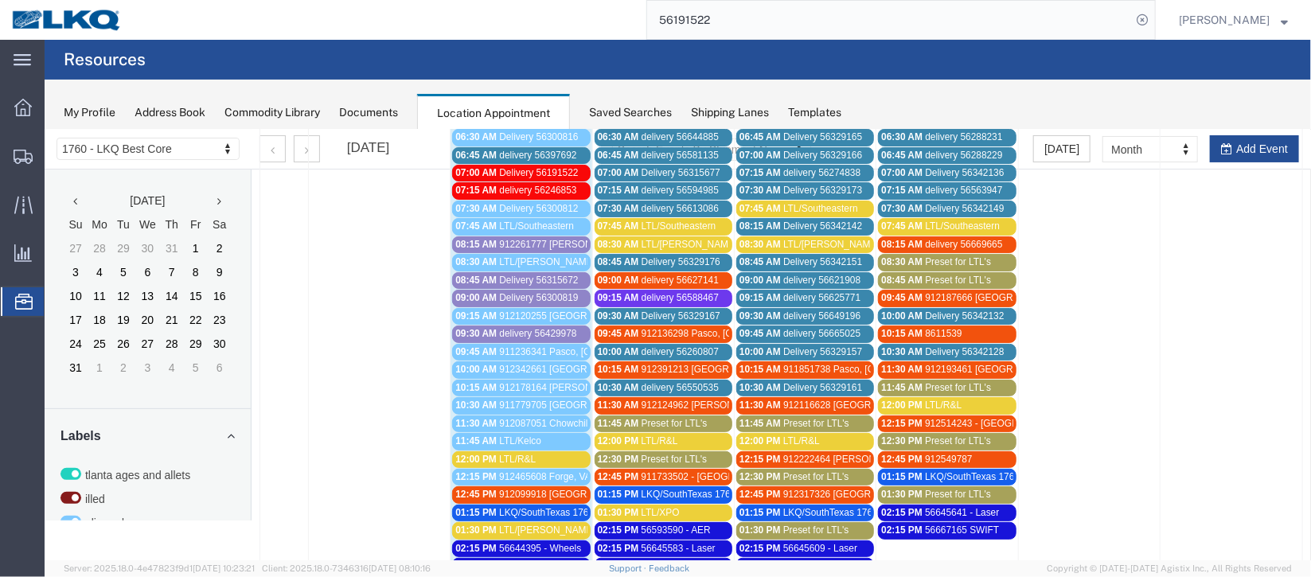
scroll to position [119, 0]
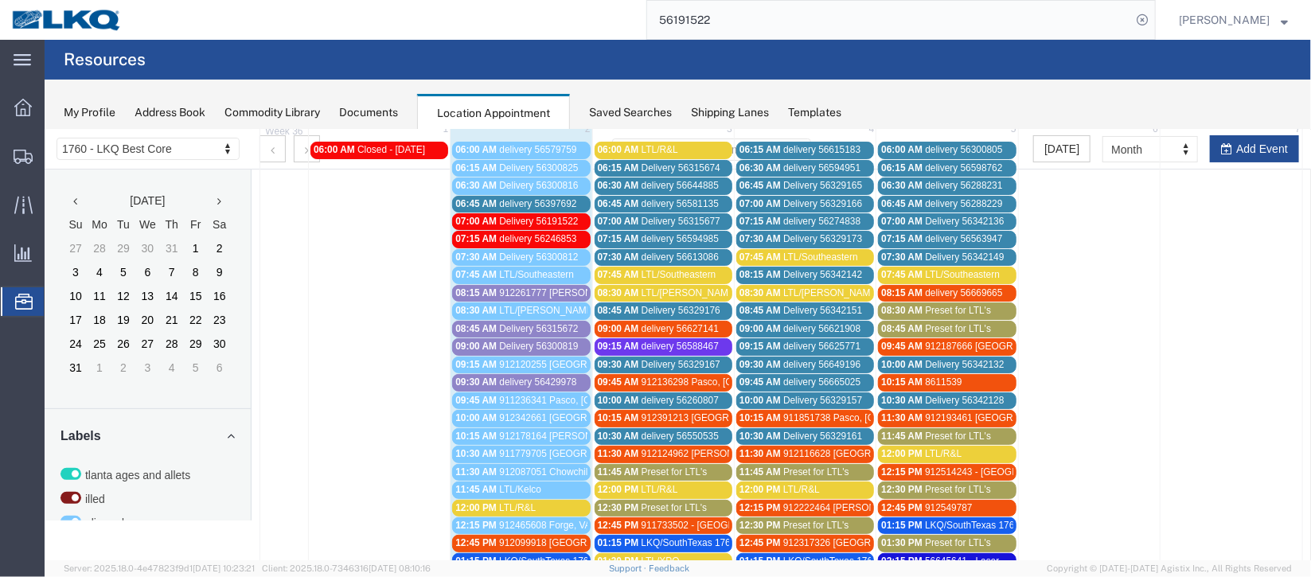
click at [526, 343] on span "Delivery 56300819" at bounding box center [537, 345] width 79 height 11
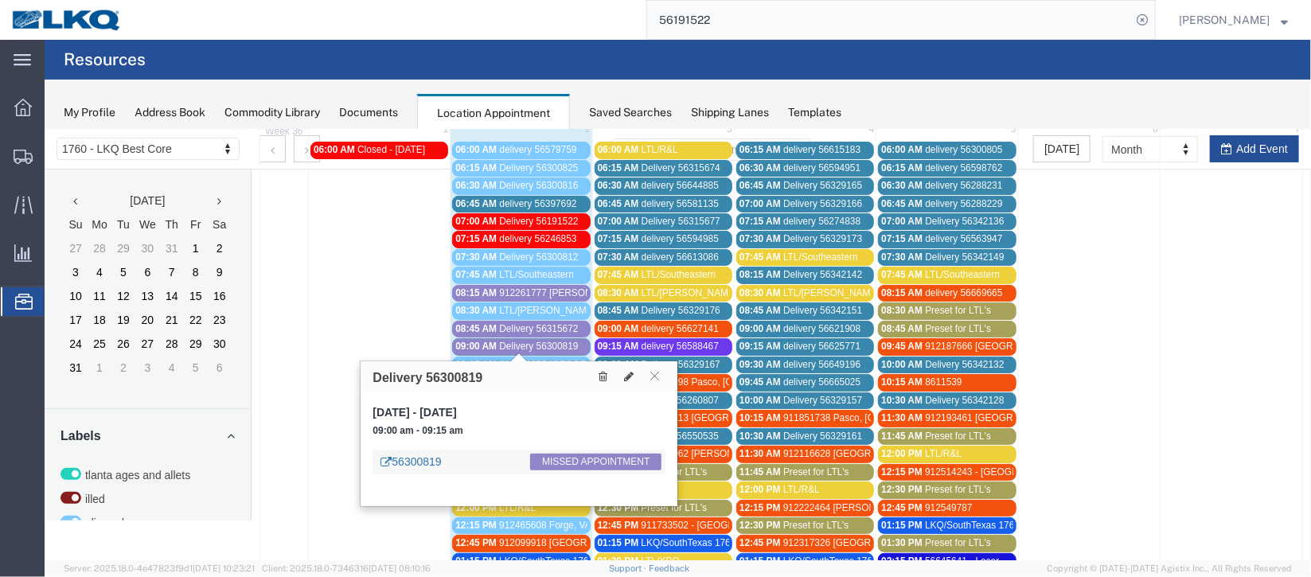
click at [412, 461] on link "56300819" at bounding box center [410, 461] width 61 height 16
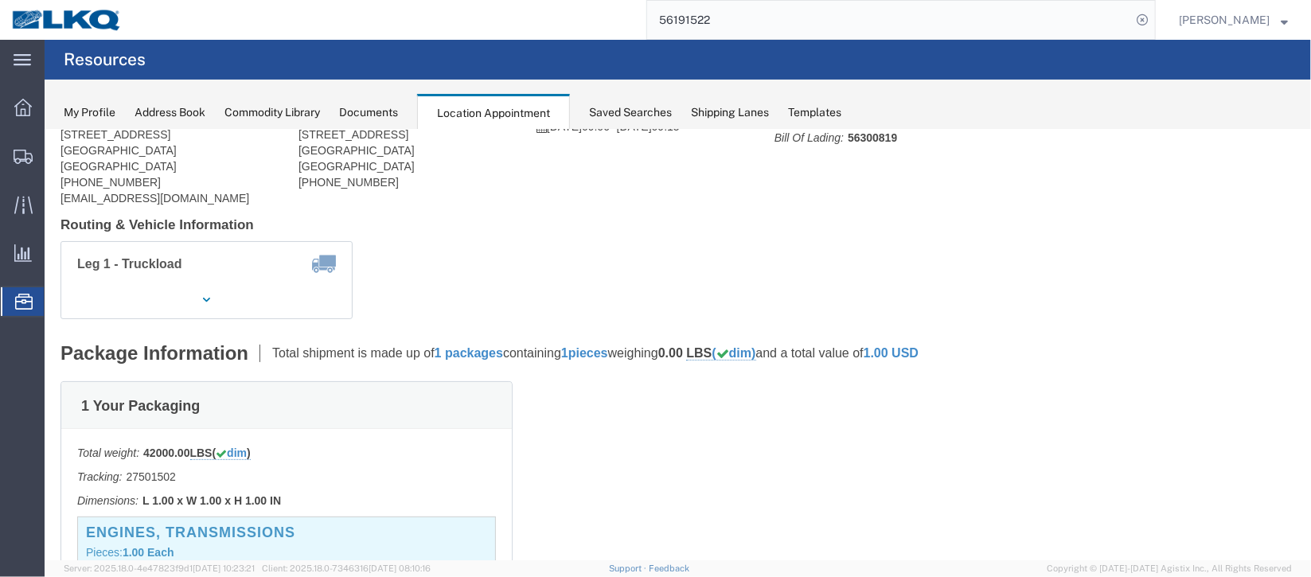
scroll to position [0, 0]
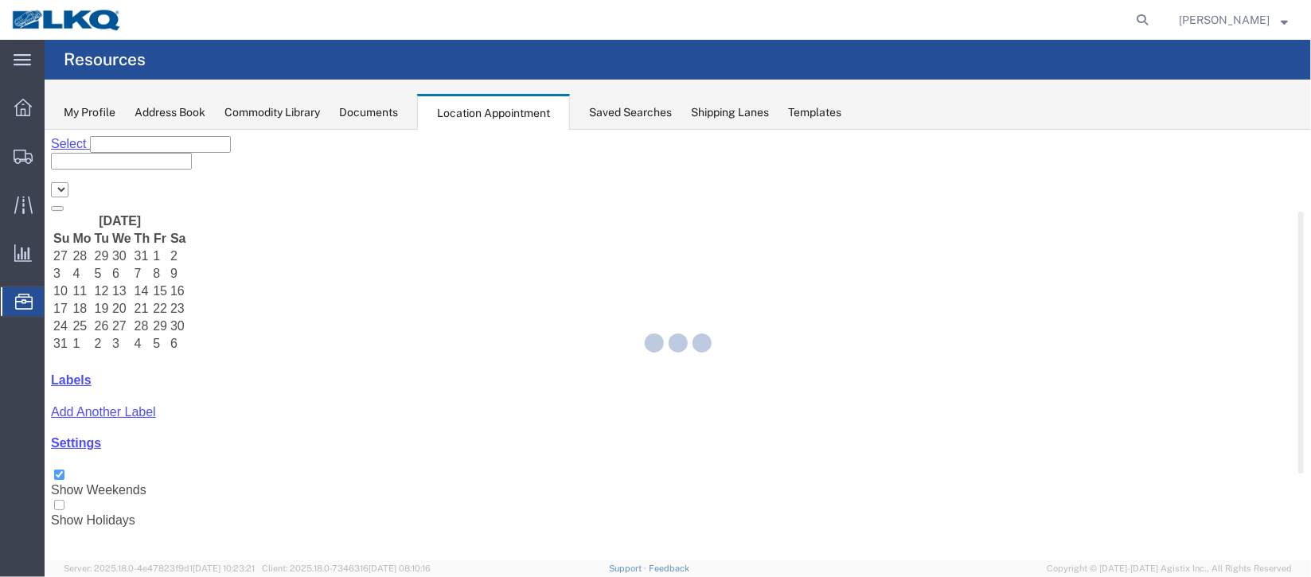
select select "27634"
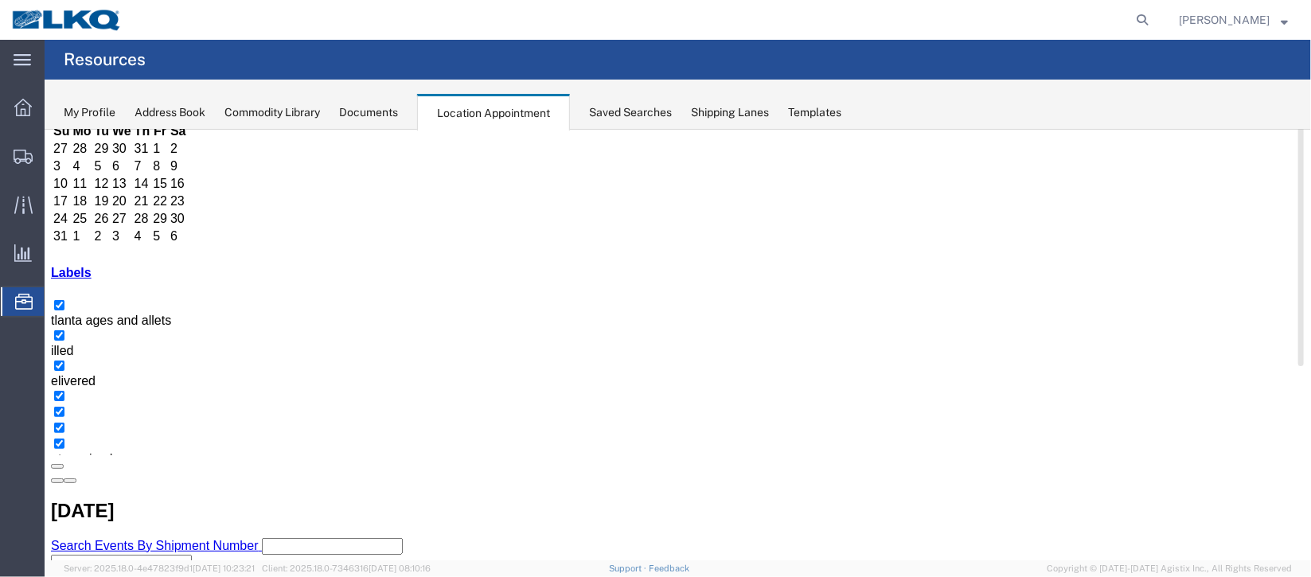
scroll to position [238, 0]
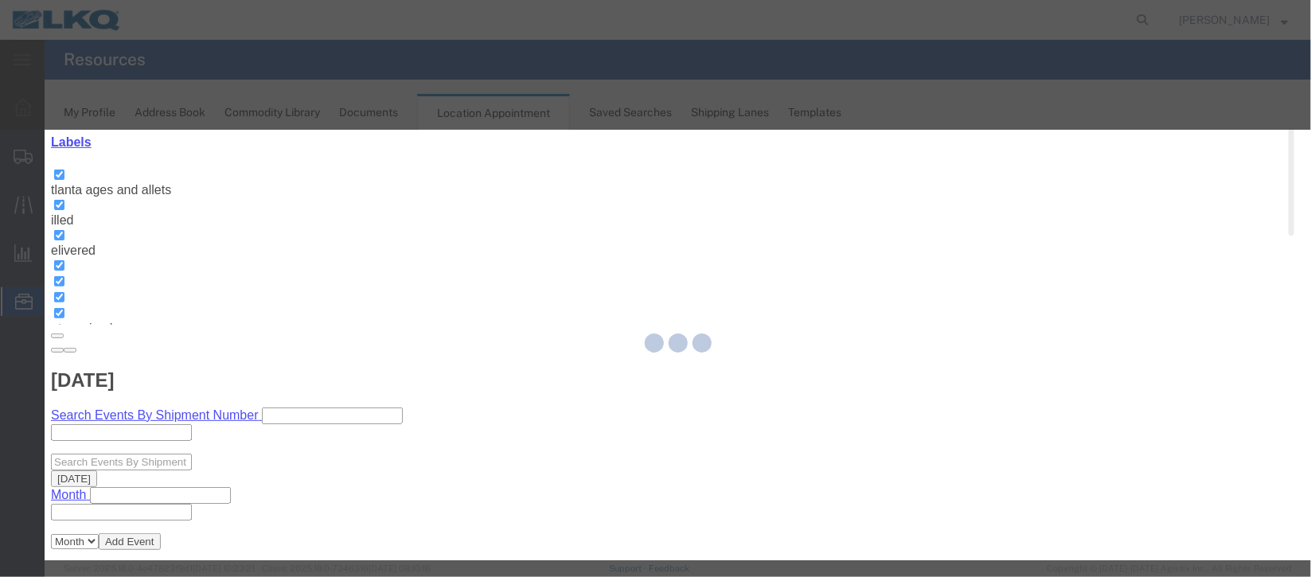
select select
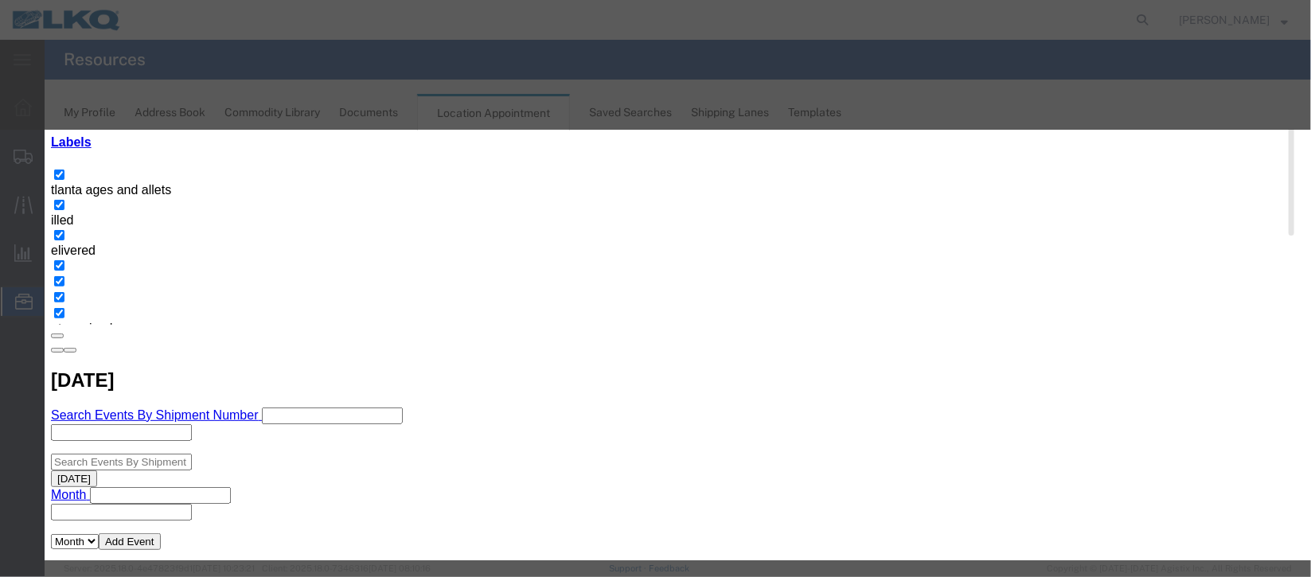
scroll to position [203, 0]
select select "40"
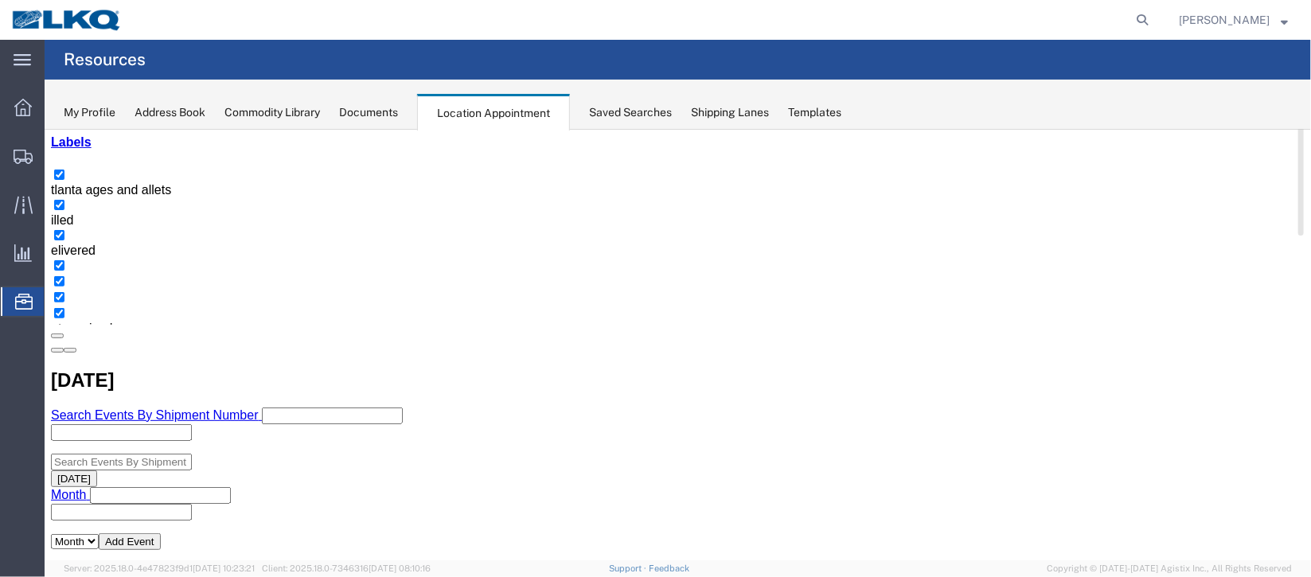
scroll to position [0, 0]
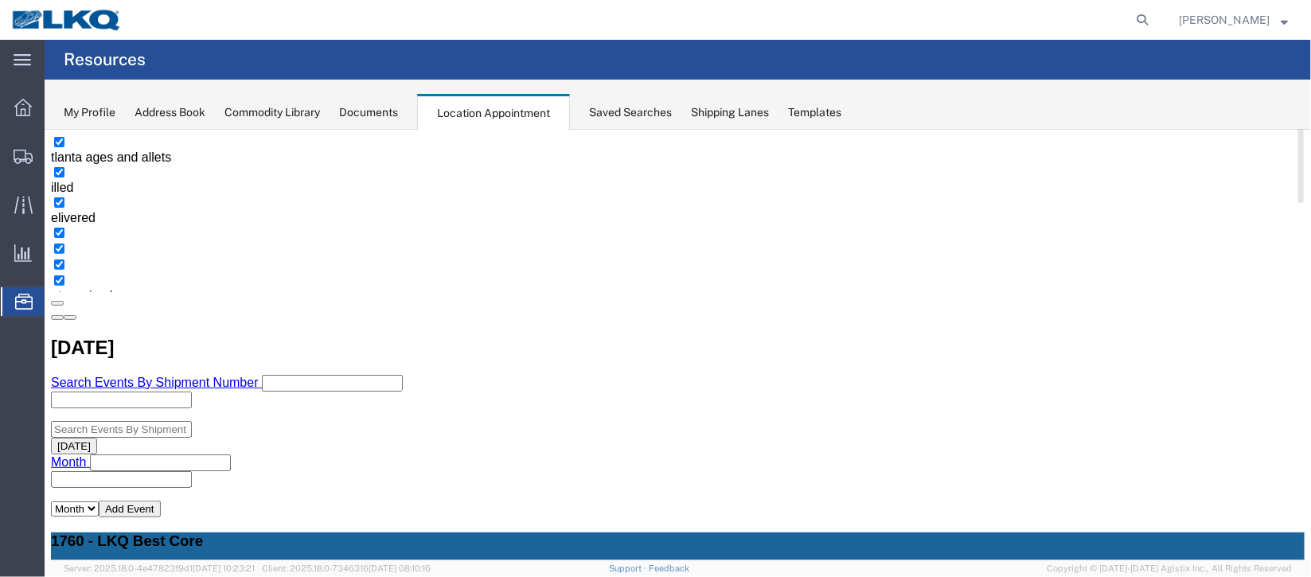
scroll to position [238, 0]
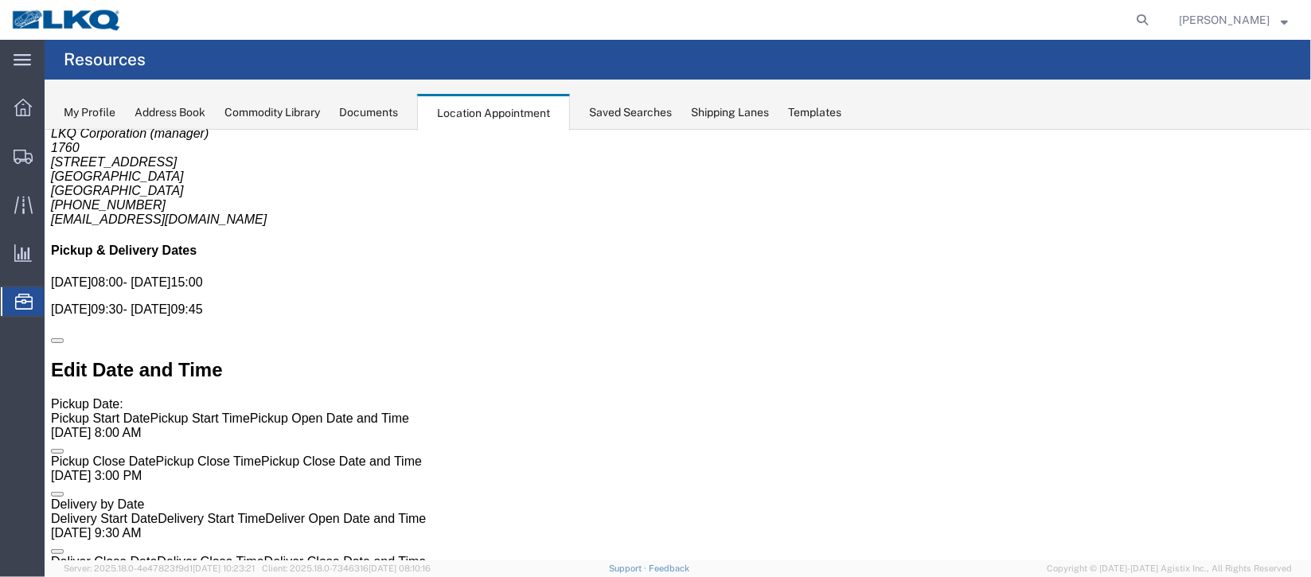
scroll to position [0, 0]
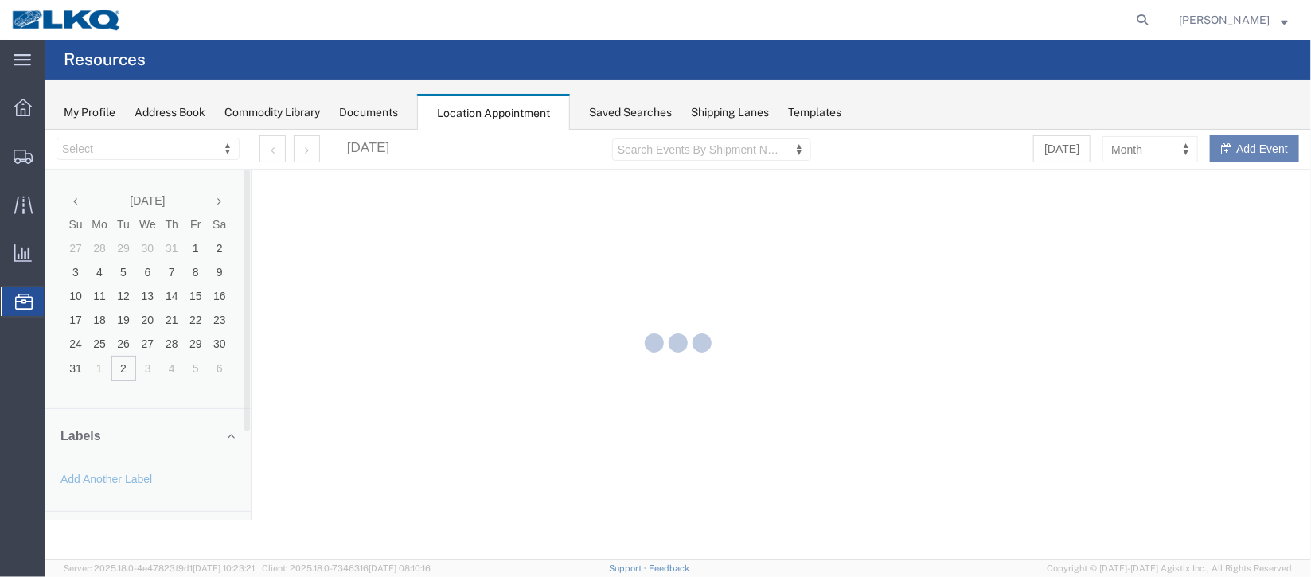
select select "27634"
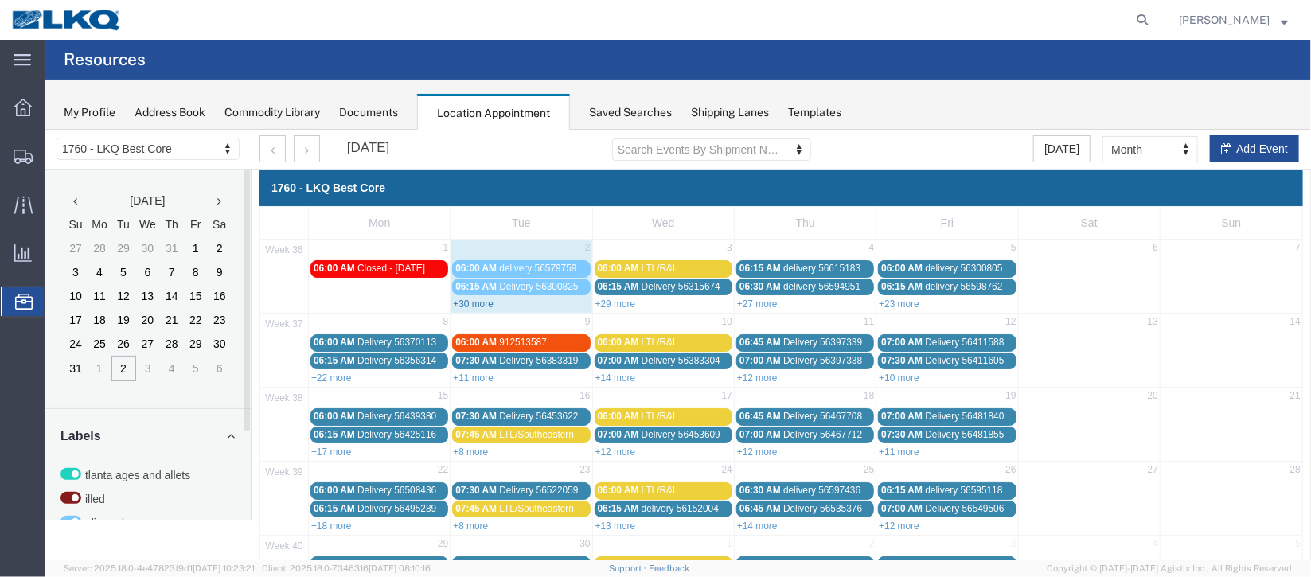
click at [455, 303] on link "+30 more" at bounding box center [472, 303] width 41 height 11
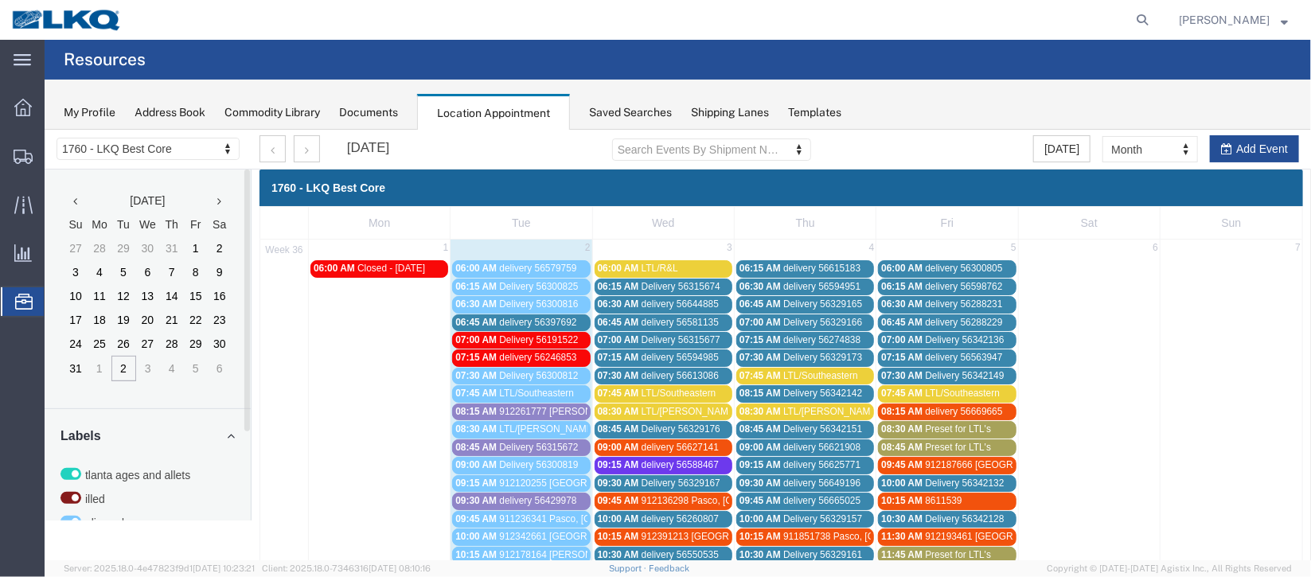
click at [494, 320] on div "06:45 AM delivery 56397692" at bounding box center [520, 322] width 131 height 12
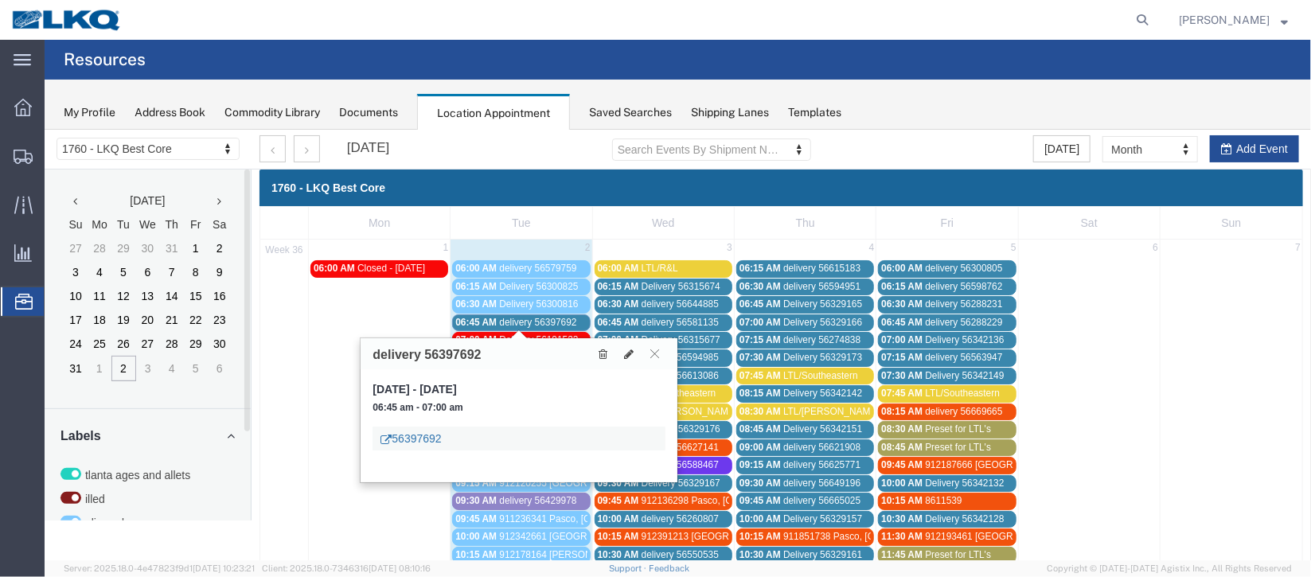
click at [415, 432] on link "56397692" at bounding box center [410, 438] width 61 height 16
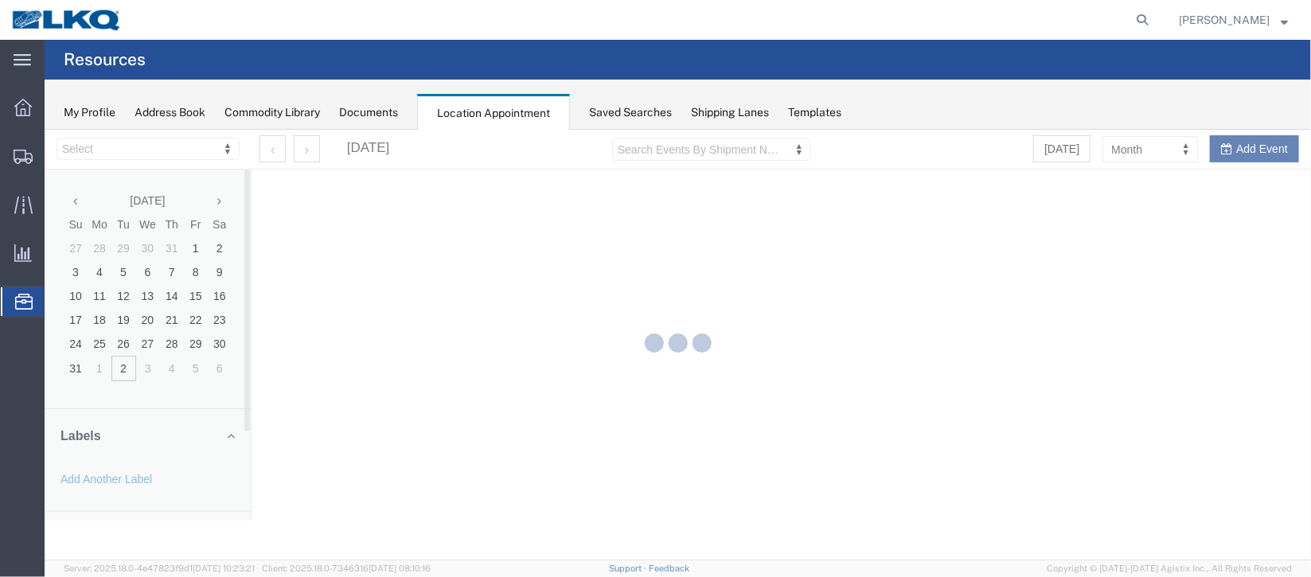
select select "27634"
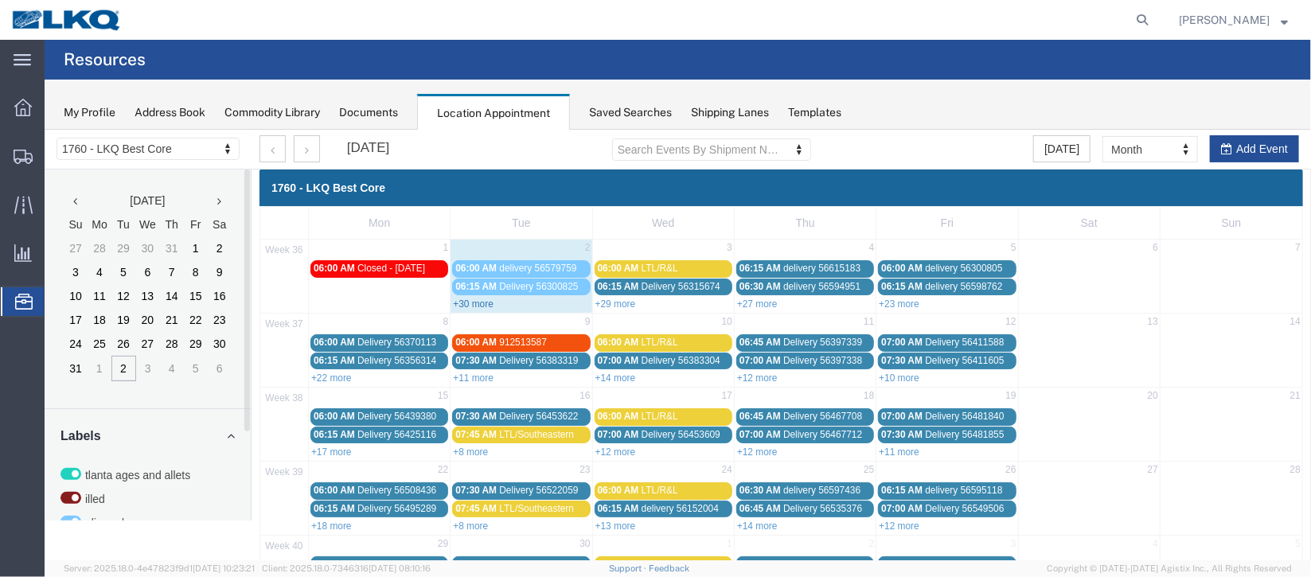
click at [472, 298] on link "+30 more" at bounding box center [472, 303] width 41 height 11
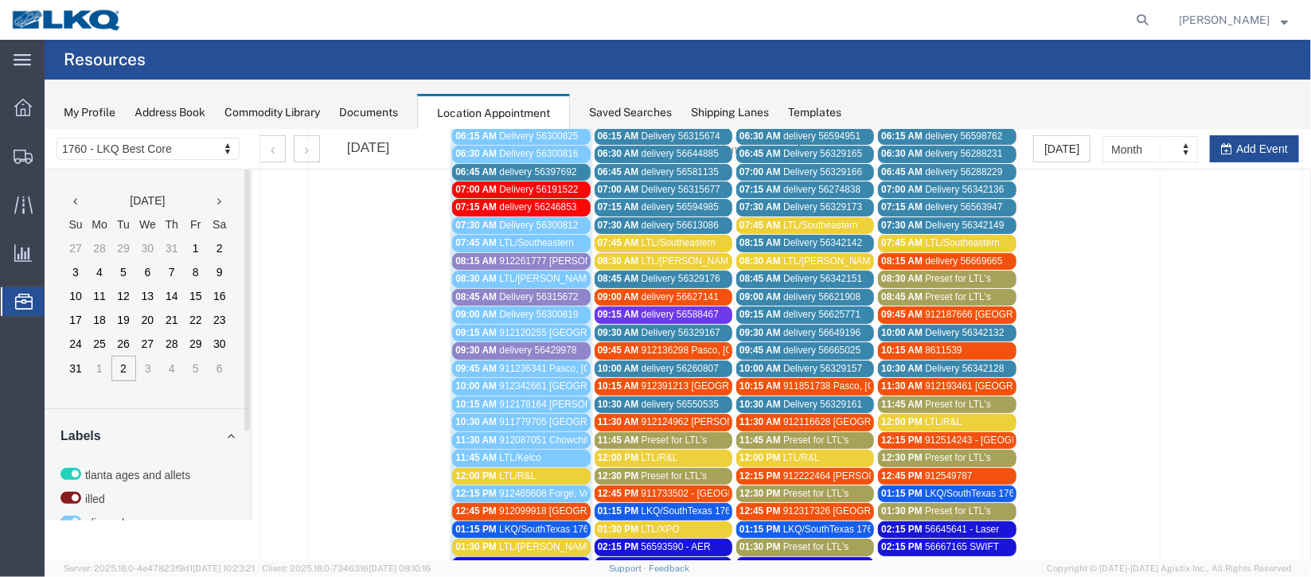
scroll to position [119, 0]
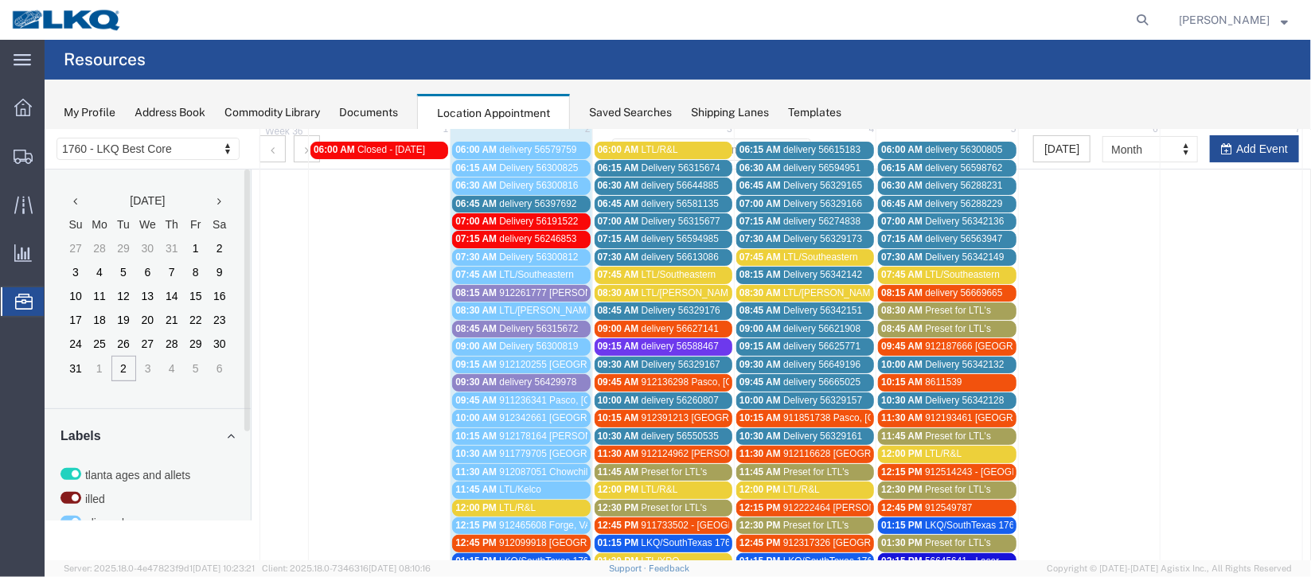
click at [571, 289] on span "912261777 [PERSON_NAME], [GEOGRAPHIC_DATA] [PERSON_NAME]" at bounding box center [654, 292] width 312 height 11
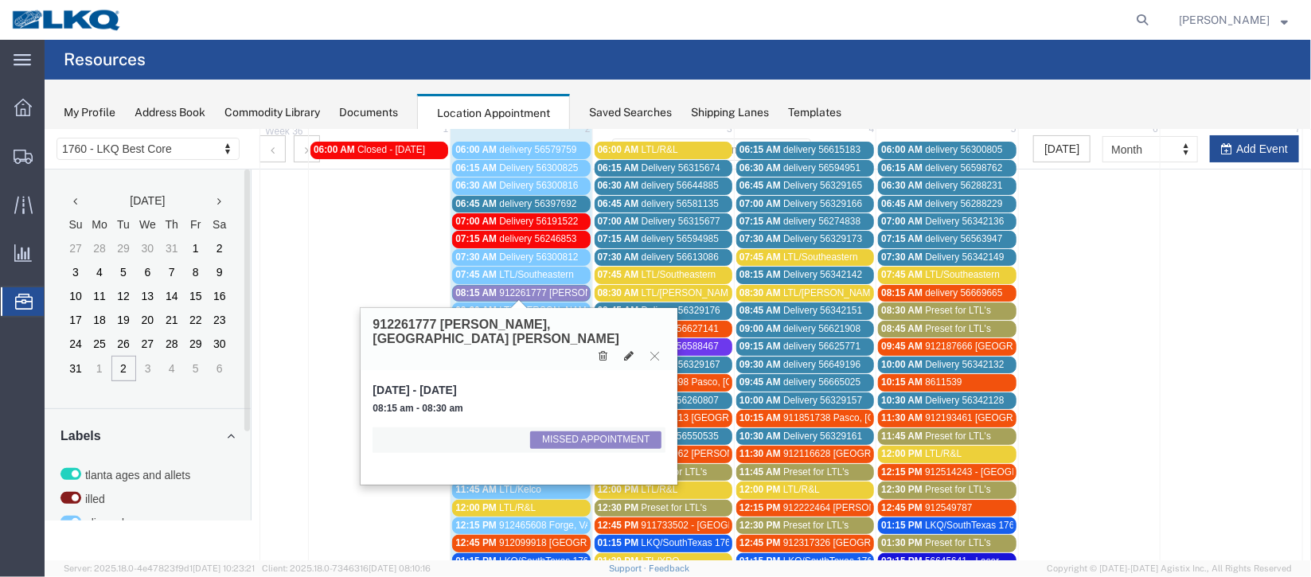
click at [571, 289] on span "912261777 [PERSON_NAME], [GEOGRAPHIC_DATA] [PERSON_NAME]" at bounding box center [654, 292] width 312 height 11
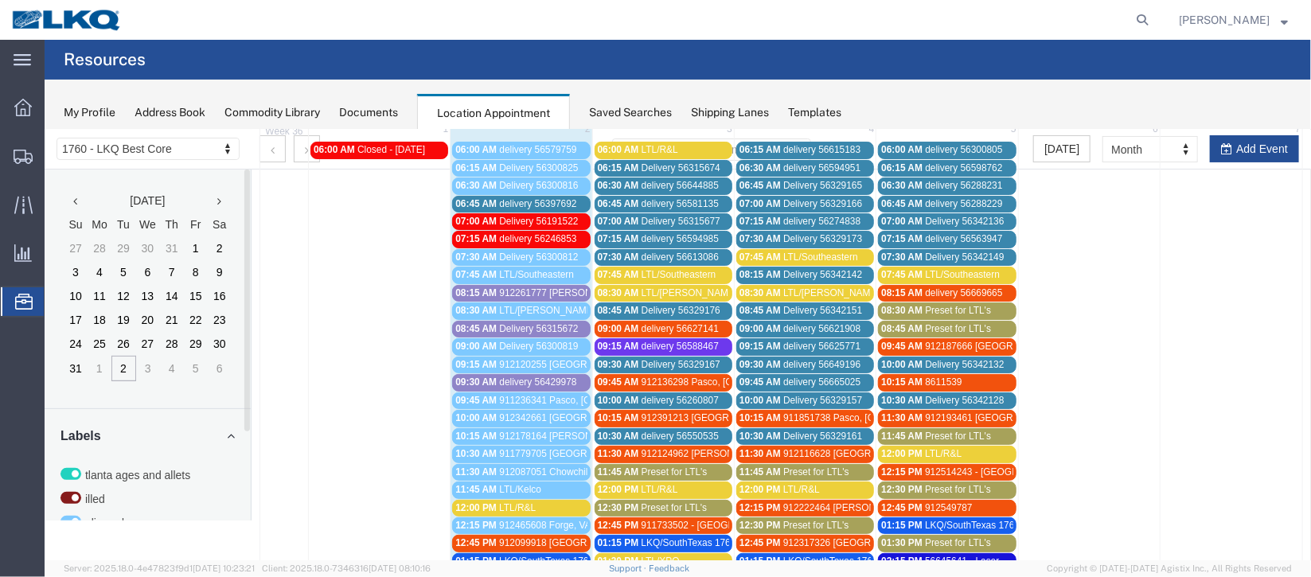
click at [571, 289] on span "912261777 [PERSON_NAME], [GEOGRAPHIC_DATA] [PERSON_NAME]" at bounding box center [654, 292] width 312 height 11
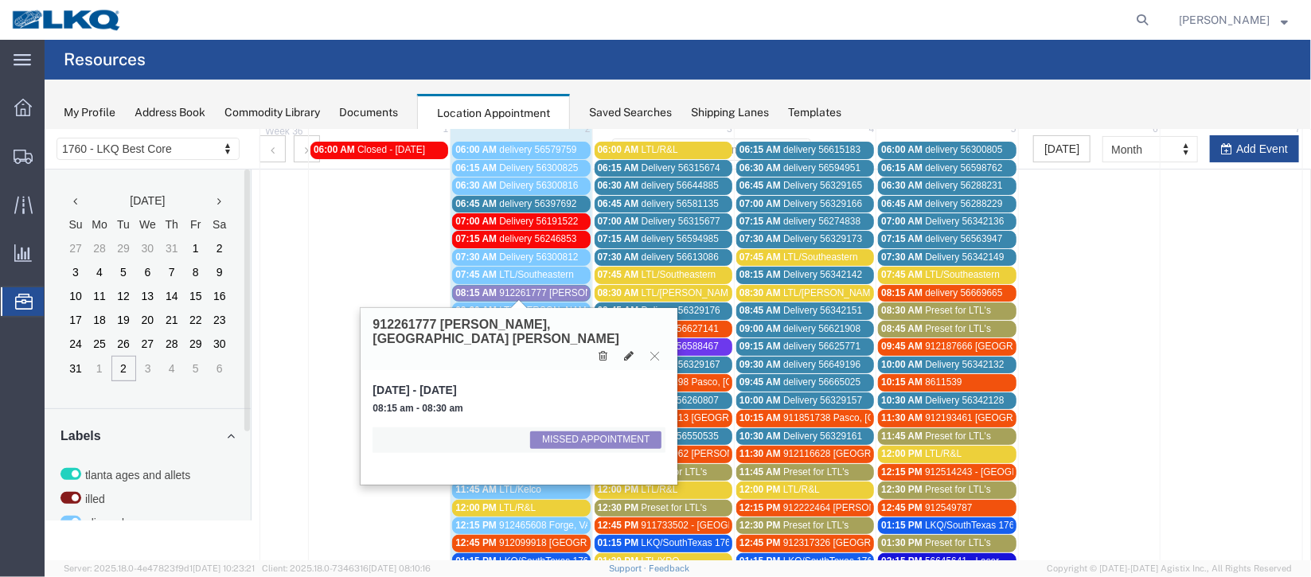
click at [571, 289] on span "912261777 [PERSON_NAME], [GEOGRAPHIC_DATA] [PERSON_NAME]" at bounding box center [654, 292] width 312 height 11
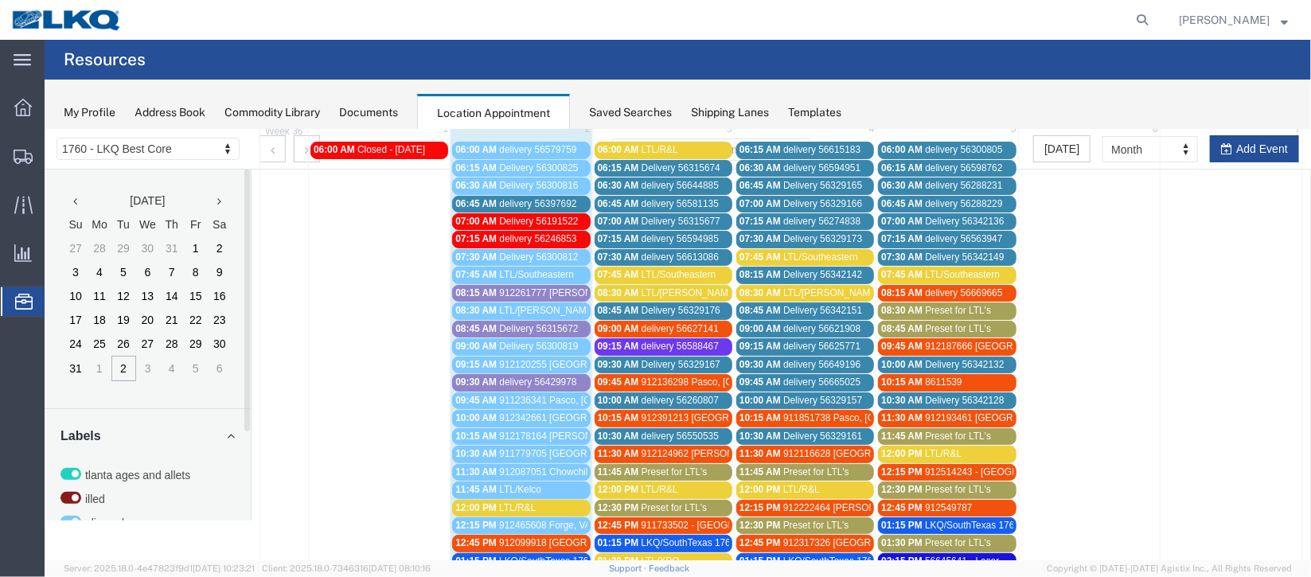
click at [555, 322] on span "Delivery 56315672" at bounding box center [537, 327] width 79 height 11
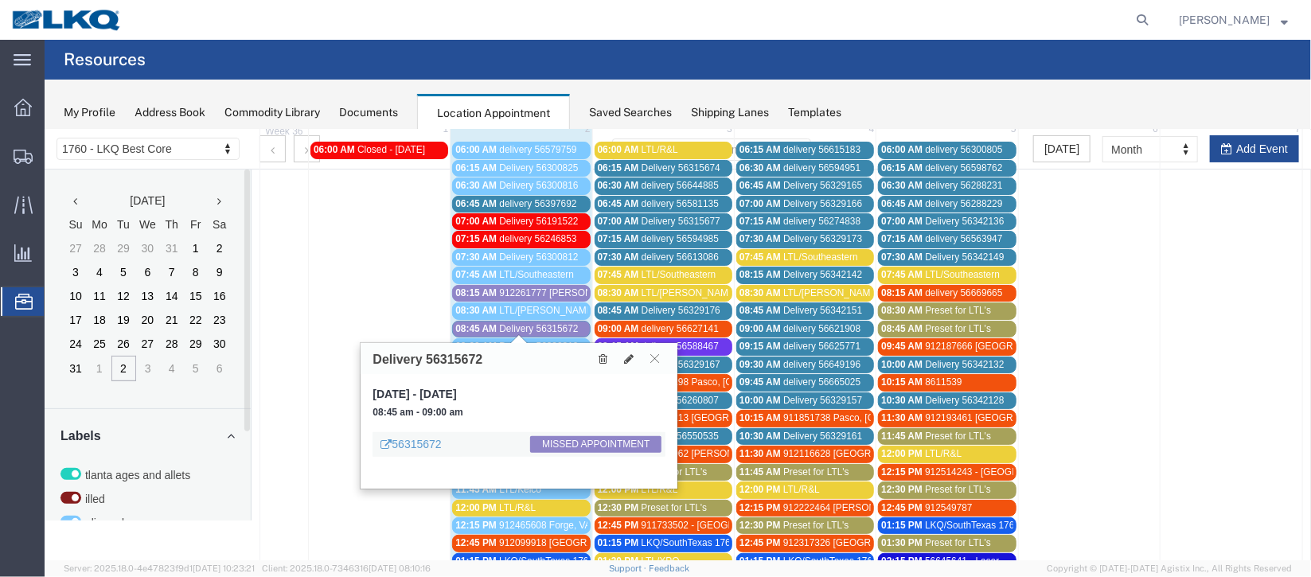
click at [555, 322] on span "Delivery 56315672" at bounding box center [537, 327] width 79 height 11
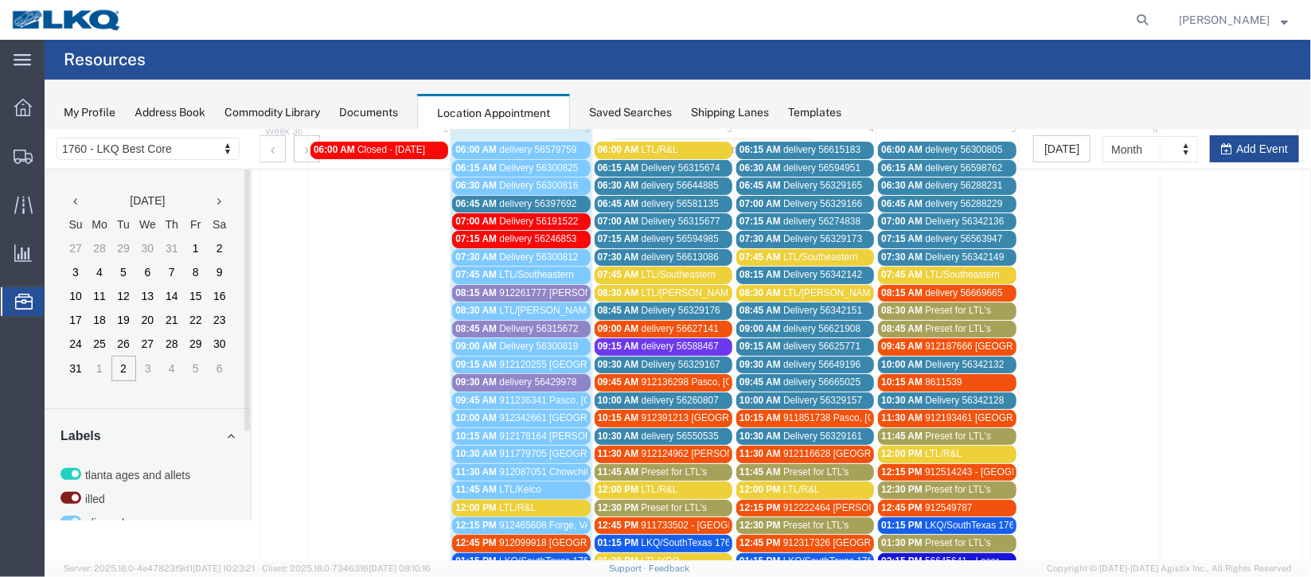
click at [556, 380] on span "delivery 56429978" at bounding box center [536, 381] width 77 height 11
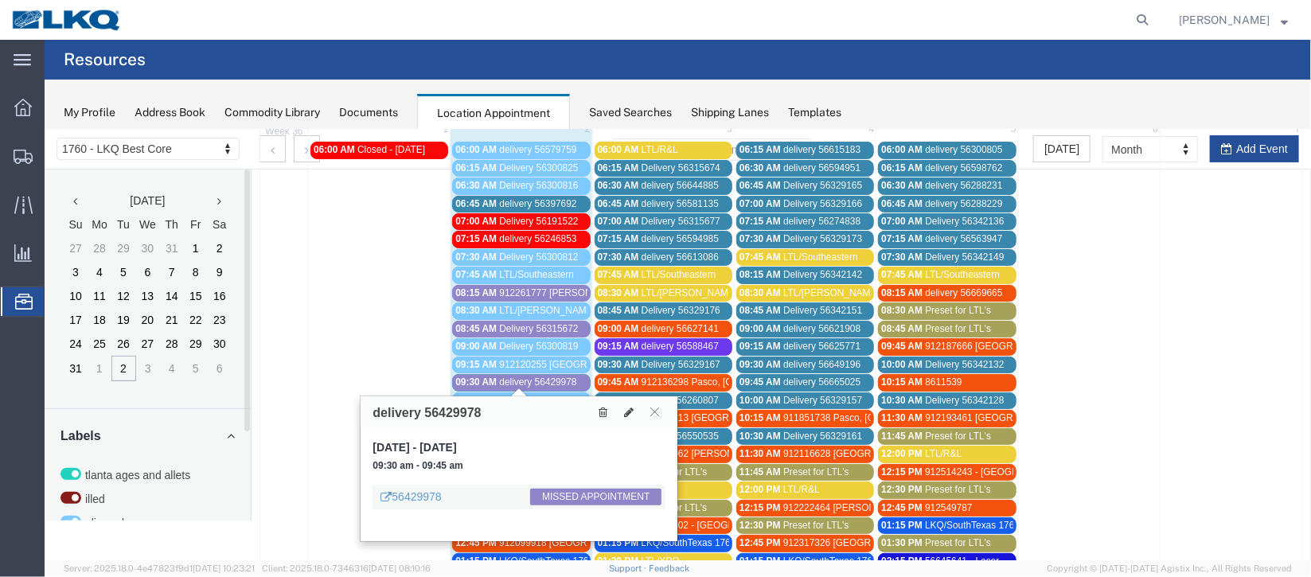
click at [556, 380] on span "delivery 56429978" at bounding box center [536, 381] width 77 height 11
